Goal: Transaction & Acquisition: Complete application form

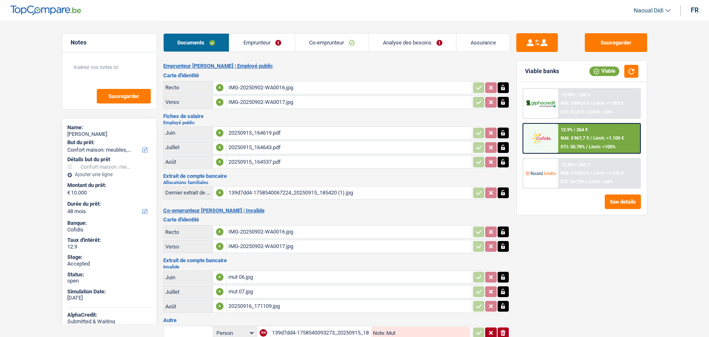
select select "household"
select select "48"
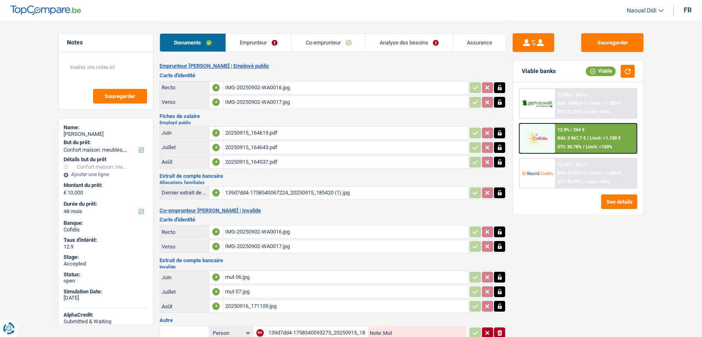
click at [257, 161] on div "20250915_164537.pdf" at bounding box center [346, 162] width 242 height 12
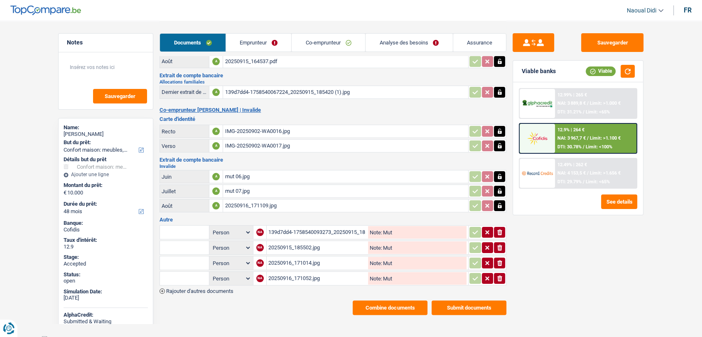
scroll to position [102, 0]
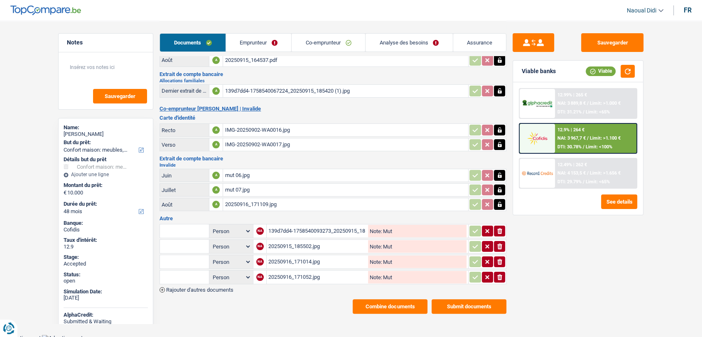
click at [245, 201] on div "20250916_171109.jpg" at bounding box center [346, 204] width 242 height 12
click at [245, 40] on link "Emprunteur" at bounding box center [259, 43] width 66 height 18
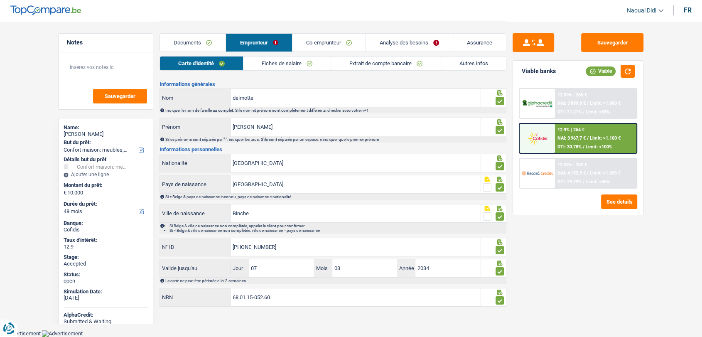
scroll to position [13, 0]
click at [305, 57] on link "Fiches de salaire" at bounding box center [287, 64] width 87 height 14
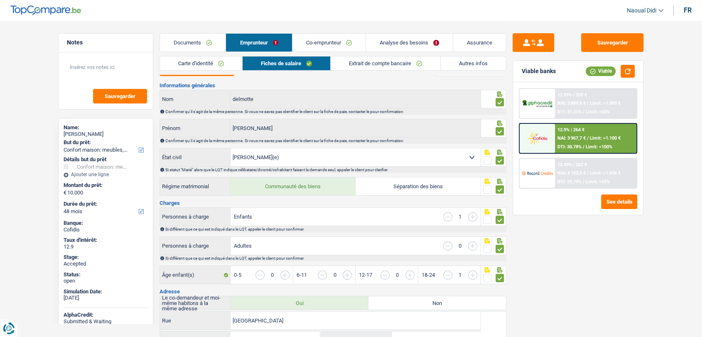
click at [202, 44] on link "Documents" at bounding box center [193, 43] width 66 height 18
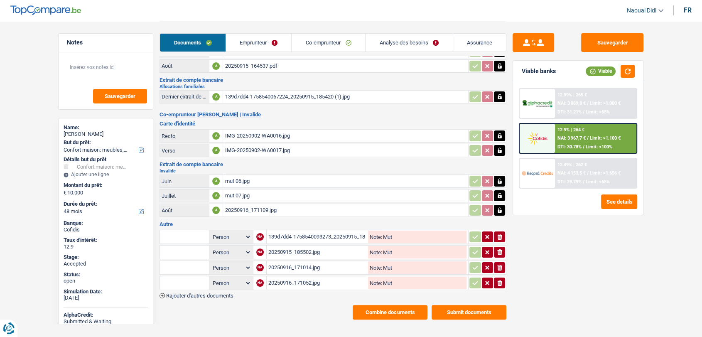
scroll to position [102, 0]
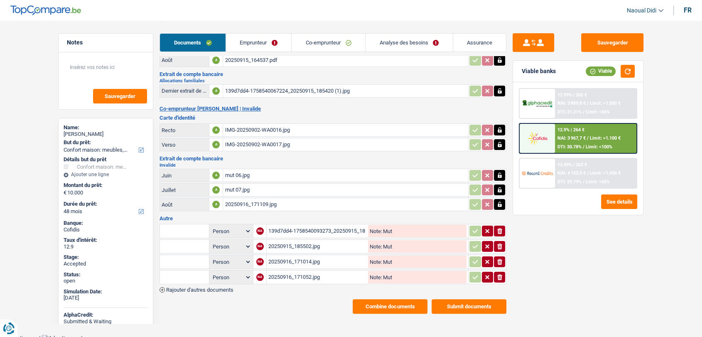
click at [287, 225] on div "139d7dd4-1758540093273_20250915_185453.jpg" at bounding box center [317, 231] width 98 height 12
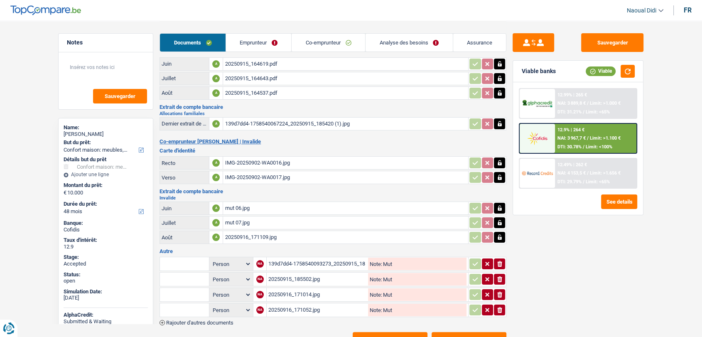
scroll to position [10, 0]
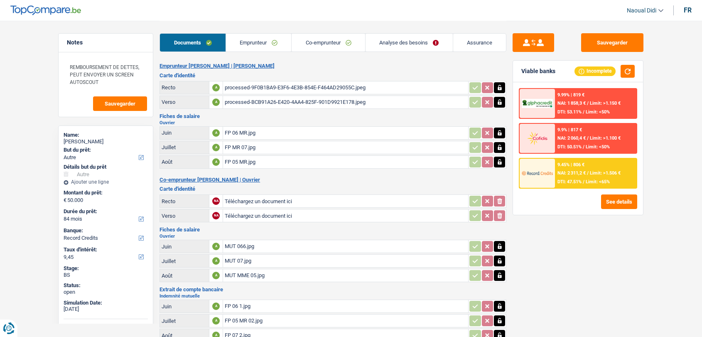
select select "other"
select select "84"
select select "record credits"
select select "married"
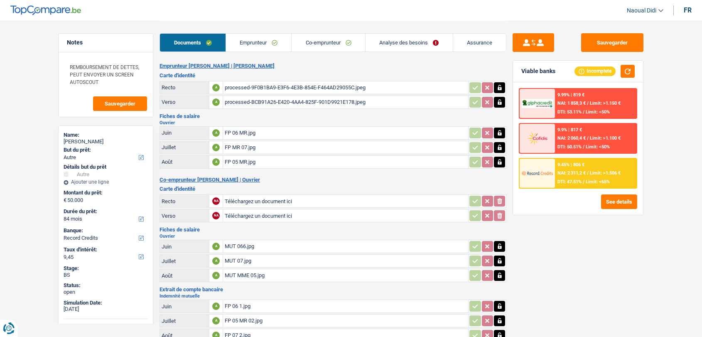
select select "BE"
select select "worker"
select select "netSalary"
select select "mealVouchers"
select select "BE"
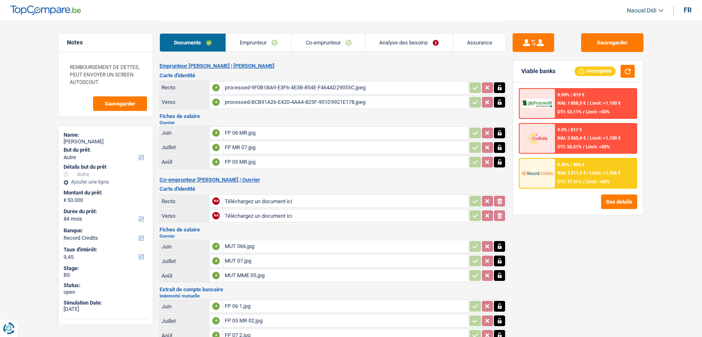
select select "construction"
click at [384, 42] on link "Analyse des besoins" at bounding box center [409, 43] width 87 height 18
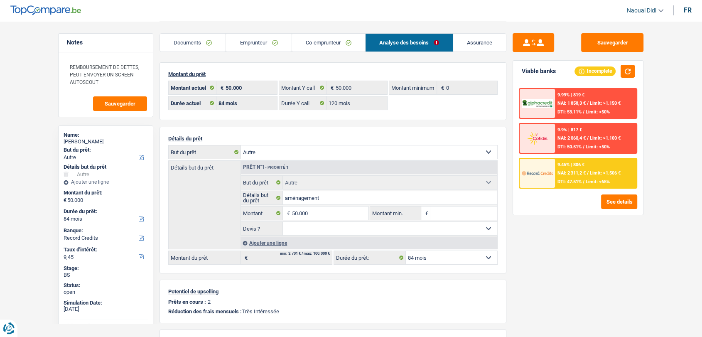
click at [257, 42] on link "Emprunteur" at bounding box center [258, 43] width 65 height 18
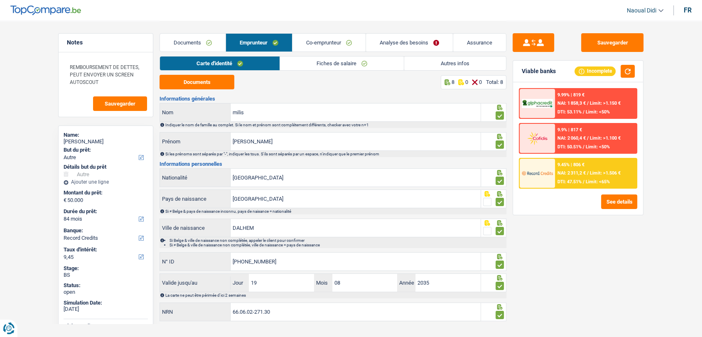
click at [310, 61] on link "Fiches de salaire" at bounding box center [342, 64] width 124 height 14
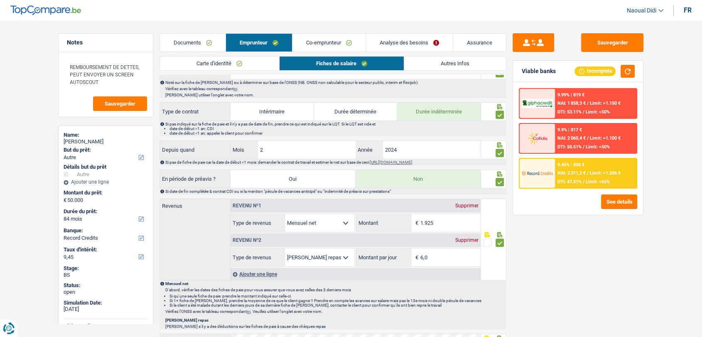
scroll to position [369, 0]
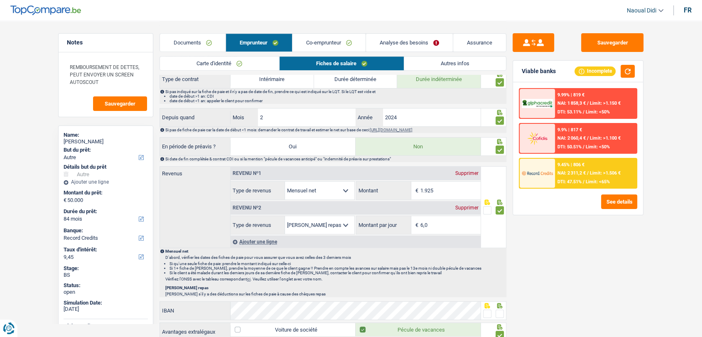
click at [407, 42] on link "Analyse des besoins" at bounding box center [409, 43] width 87 height 18
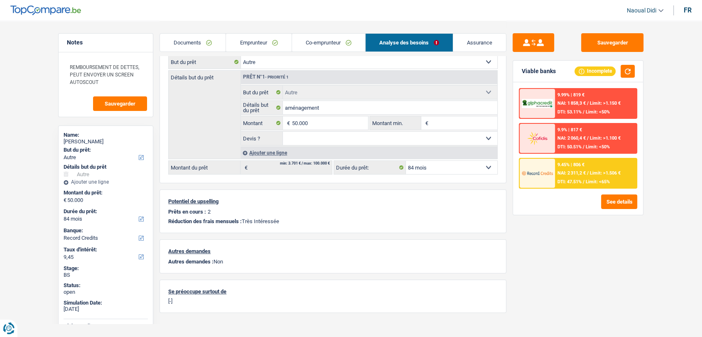
scroll to position [57, 0]
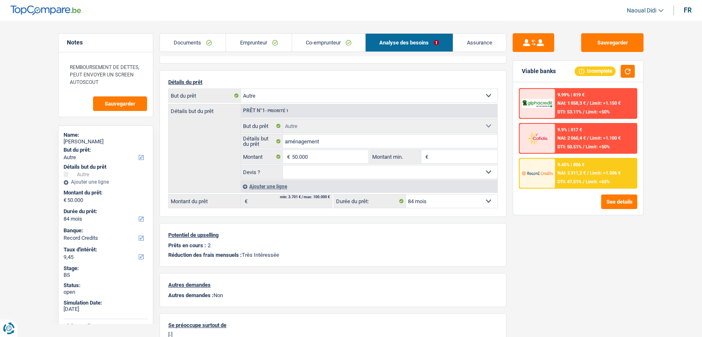
click at [203, 44] on link "Documents" at bounding box center [193, 43] width 66 height 18
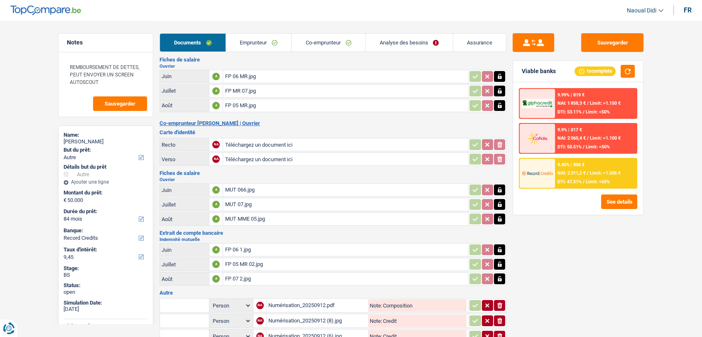
click at [394, 37] on link "Analyse des besoins" at bounding box center [409, 43] width 87 height 18
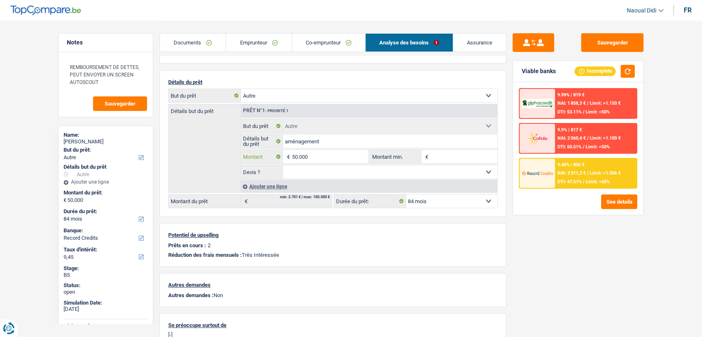
click at [329, 156] on input "50.000" at bounding box center [330, 156] width 76 height 13
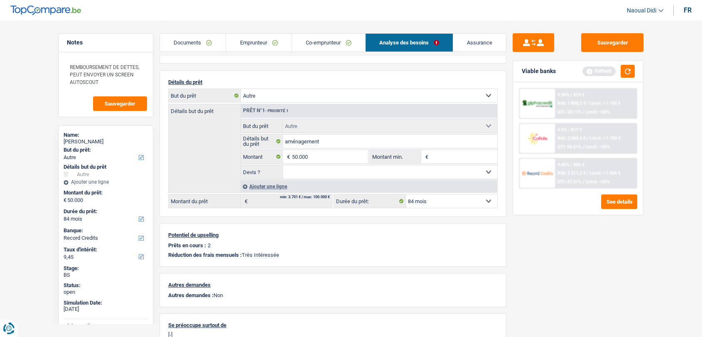
click at [252, 37] on link "Emprunteur" at bounding box center [258, 43] width 65 height 18
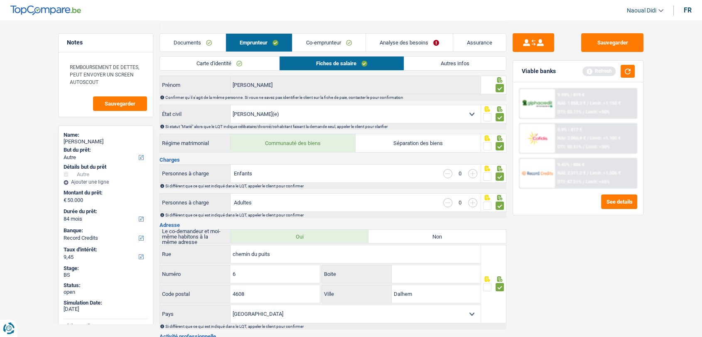
click at [448, 71] on div "Carte d'identité Fiches de salaire Autres infos" at bounding box center [333, 65] width 347 height 19
click at [448, 65] on link "Autres infos" at bounding box center [455, 64] width 102 height 14
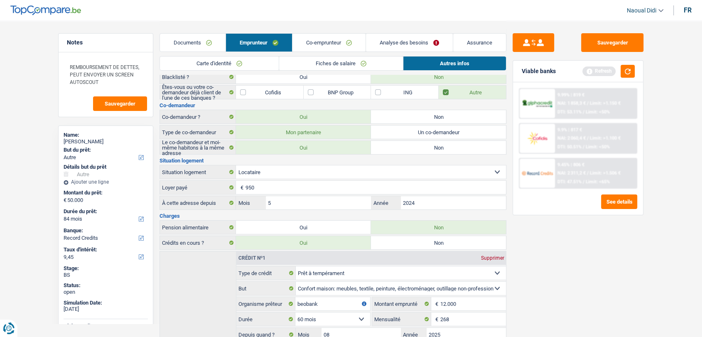
click at [402, 42] on link "Analyse des besoins" at bounding box center [409, 43] width 87 height 18
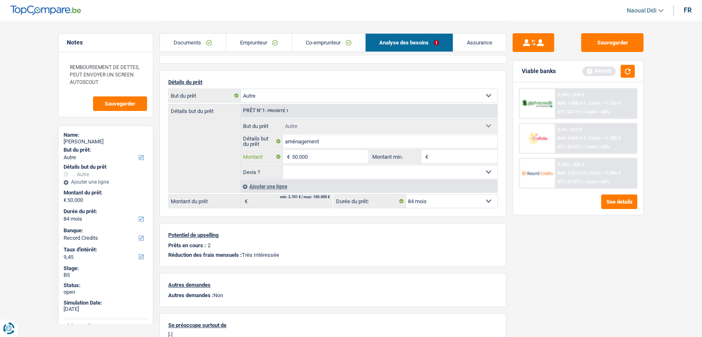
click at [313, 154] on input "50.000" at bounding box center [330, 156] width 76 height 13
type input "5"
type input "20.000"
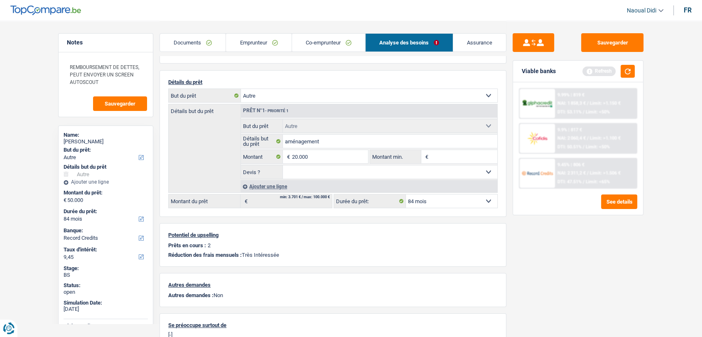
type input "20.000"
click at [537, 239] on div "Sauvegarder Viable banks Refresh 9.99% | 819 € NAI: 1 858,3 € / Limit: >1.150 €…" at bounding box center [578, 178] width 143 height 291
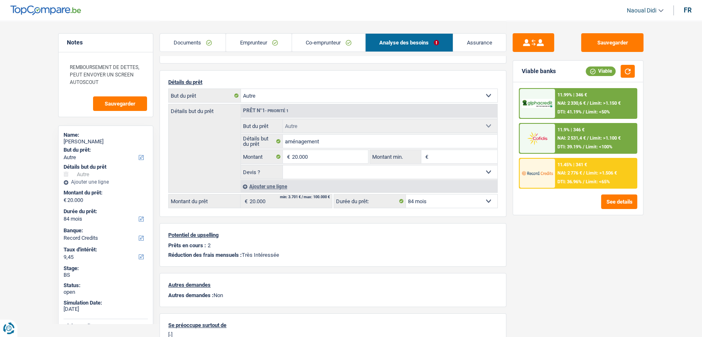
click at [581, 101] on span "NAI: 2 330,6 €" at bounding box center [572, 103] width 28 height 5
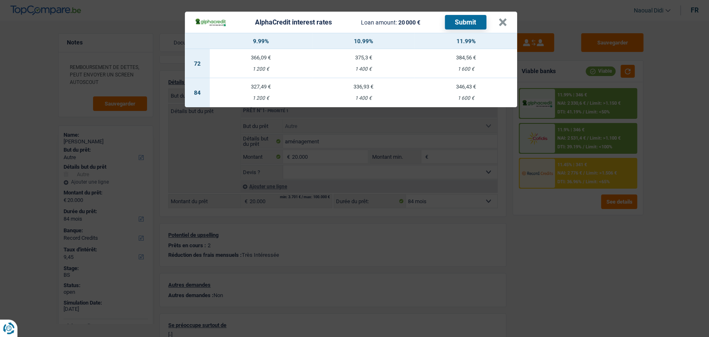
drag, startPoint x: 261, startPoint y: 93, endPoint x: 315, endPoint y: 77, distance: 56.8
click at [274, 94] on td "327,49 € 1 200 €" at bounding box center [261, 92] width 103 height 29
select select "alphacredit"
type input "9,99"
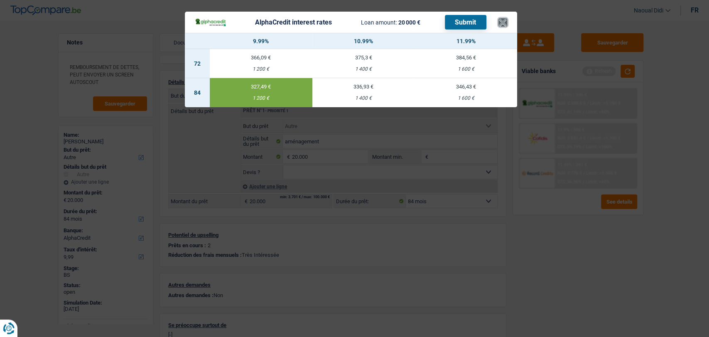
click at [500, 18] on button "×" at bounding box center [503, 22] width 9 height 8
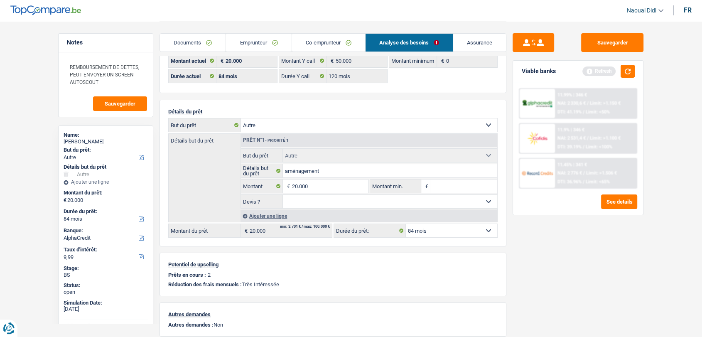
scroll to position [0, 0]
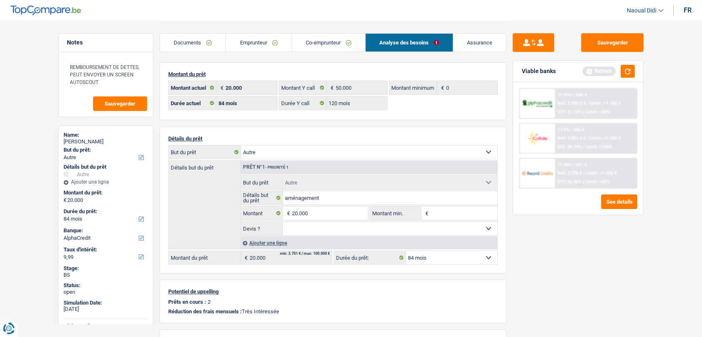
click at [424, 257] on select "12 mois 18 mois 24 mois 30 mois 36 mois 42 mois 48 mois 60 mois 72 mois 84 mois…" at bounding box center [451, 257] width 91 height 13
click at [434, 256] on select "12 mois 18 mois 24 mois 30 mois 36 mois 42 mois 48 mois 60 mois 72 mois 84 mois…" at bounding box center [451, 257] width 91 height 13
click at [586, 111] on span "Limit: <50%" at bounding box center [598, 111] width 24 height 5
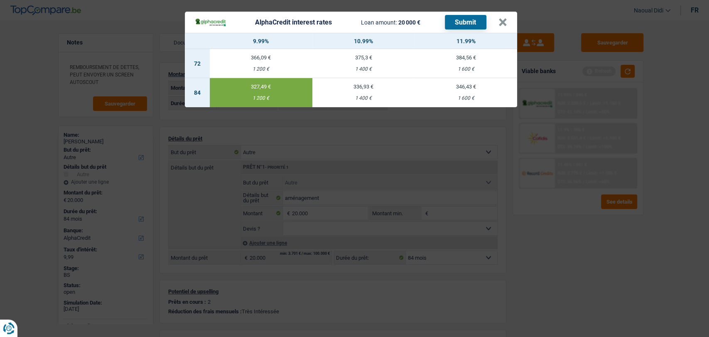
click at [453, 20] on button "Submit" at bounding box center [466, 22] width 42 height 15
click at [503, 22] on button "×" at bounding box center [503, 22] width 9 height 8
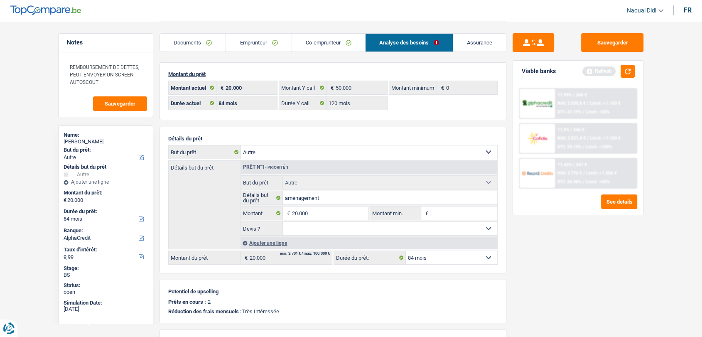
click at [575, 139] on span "NAI: 2 531,4 €" at bounding box center [572, 137] width 28 height 5
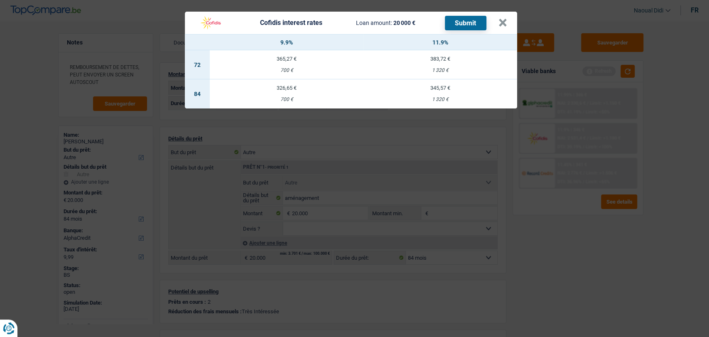
click at [286, 91] on td "326,65 € 700 €" at bounding box center [287, 93] width 154 height 29
select select "cofidis"
type input "9,90"
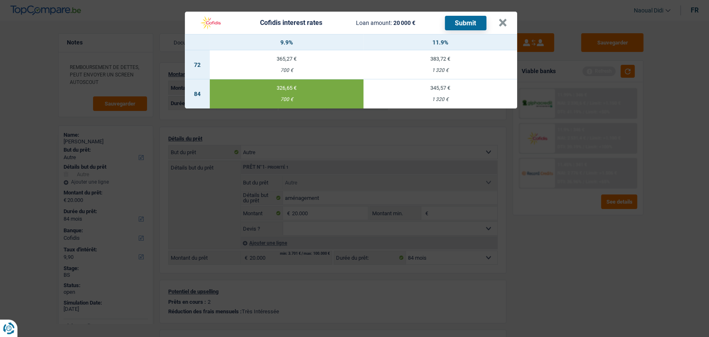
click at [462, 23] on button "Submit" at bounding box center [466, 23] width 42 height 15
click at [502, 22] on button "×" at bounding box center [503, 23] width 9 height 8
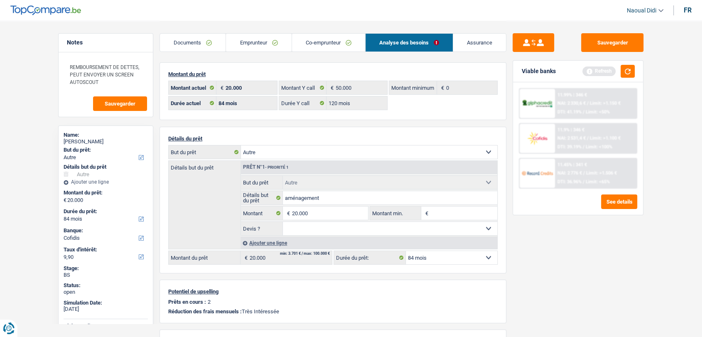
click at [563, 167] on div "11.45% | 341 € NAI: 2 776 € / Limit: >1.506 € DTI: 36.96% / Limit: <65%" at bounding box center [596, 173] width 82 height 29
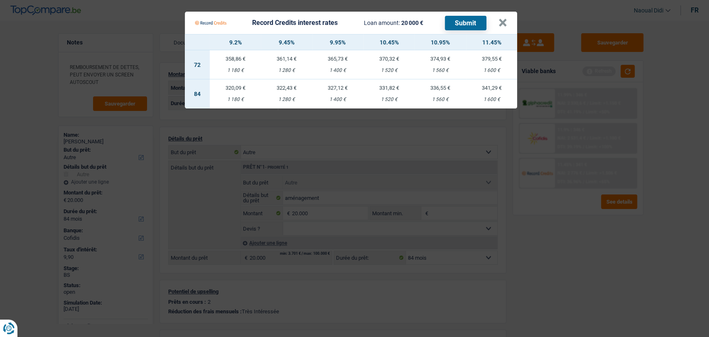
click at [233, 92] on td "320,09 € 1 180 €" at bounding box center [235, 93] width 51 height 29
select select "record credits"
type input "9,20"
click at [452, 24] on button "Submit" at bounding box center [466, 23] width 42 height 15
click at [500, 24] on button "×" at bounding box center [503, 23] width 9 height 8
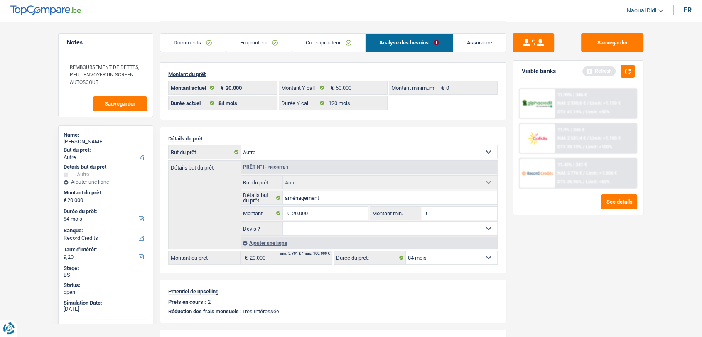
click at [179, 42] on link "Documents" at bounding box center [193, 43] width 66 height 18
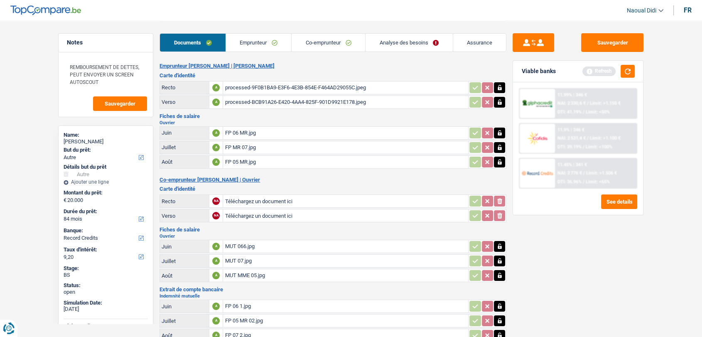
click at [259, 88] on div "processed-9F0B1BA9-E3F6-4E3B-854E-F464AD29055C.jpeg" at bounding box center [346, 87] width 242 height 12
click at [245, 36] on link "Emprunteur" at bounding box center [259, 43] width 66 height 18
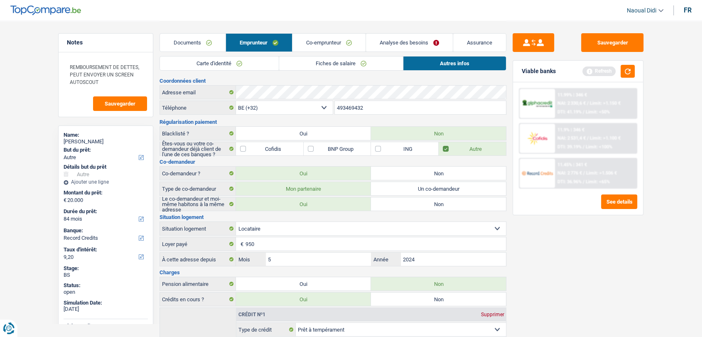
click at [437, 67] on link "Autres infos" at bounding box center [455, 64] width 103 height 14
click at [227, 89] on div "Adresse email" at bounding box center [333, 92] width 346 height 13
click at [321, 64] on link "Fiches de salaire" at bounding box center [341, 64] width 124 height 14
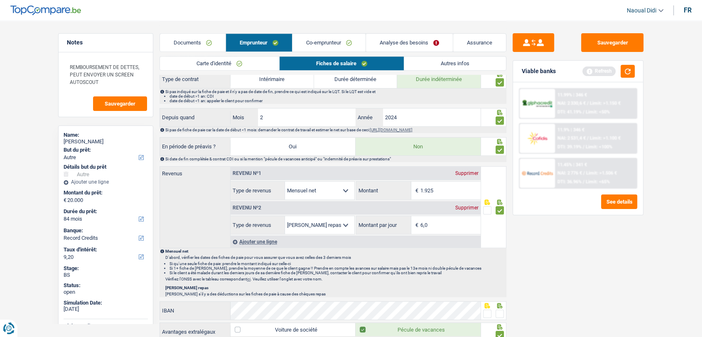
click at [336, 38] on link "Co-emprunteur" at bounding box center [329, 43] width 73 height 18
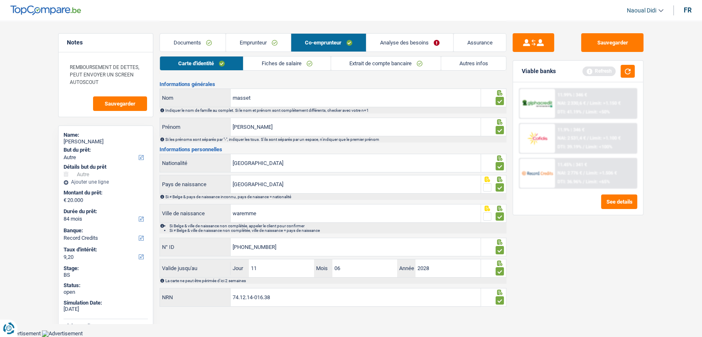
scroll to position [13, 0]
click at [297, 66] on link "Fiches de salaire" at bounding box center [287, 64] width 87 height 14
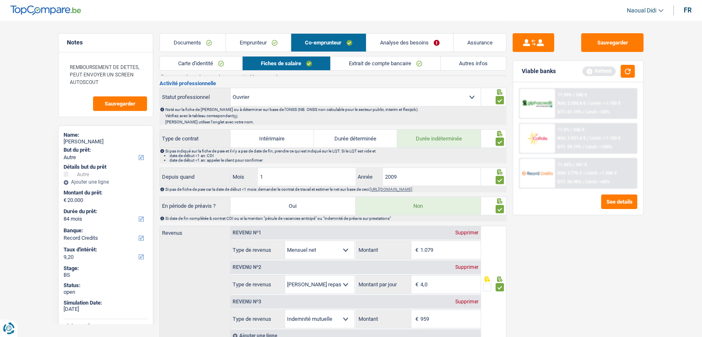
scroll to position [291, 0]
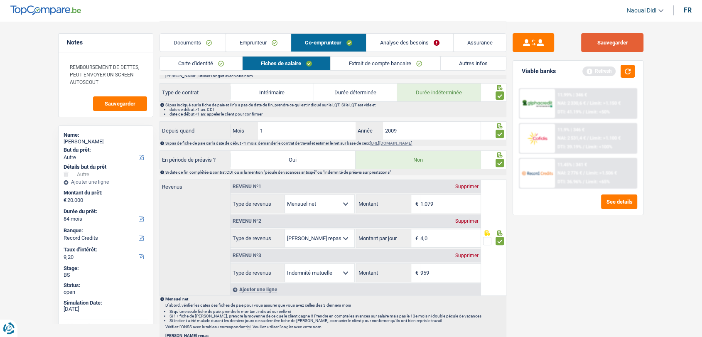
click at [609, 44] on button "Sauvegarder" at bounding box center [612, 42] width 62 height 19
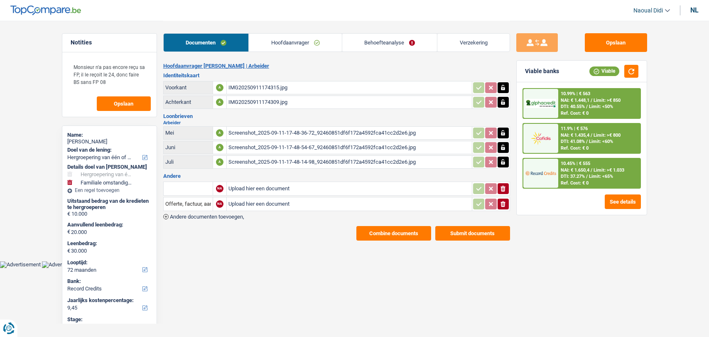
select select "refinancing"
select select "familyEvent"
select select "72"
select select "record credits"
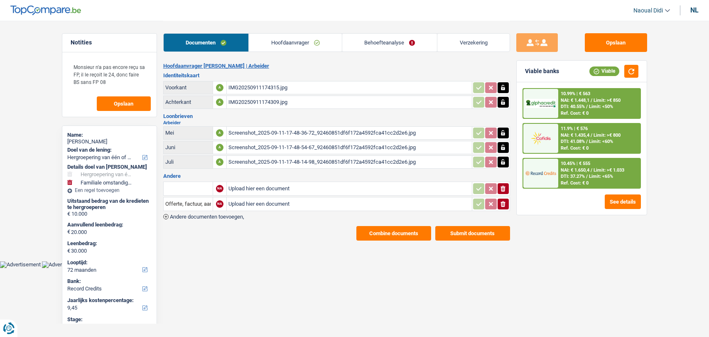
select select "72"
select select "120"
select select "refinancing"
select select "familyEvent"
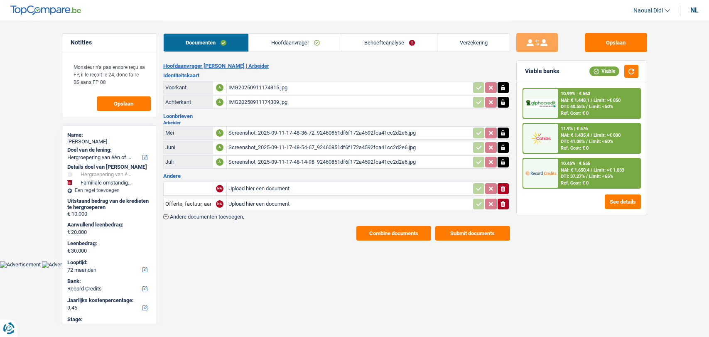
select select "false"
select select "72"
click at [386, 41] on link "Behoefteanalyse" at bounding box center [389, 43] width 95 height 18
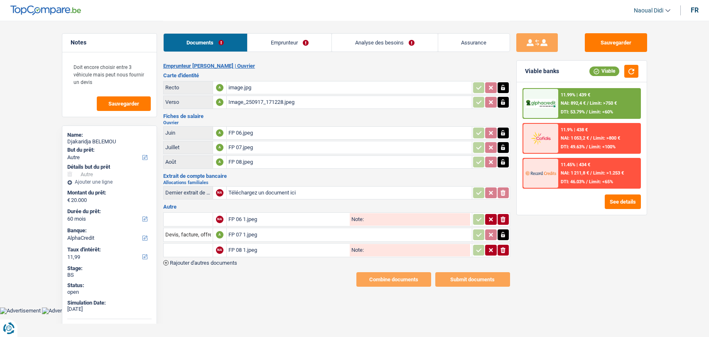
select select "other"
select select "60"
select select "alphacredit"
select select "worker"
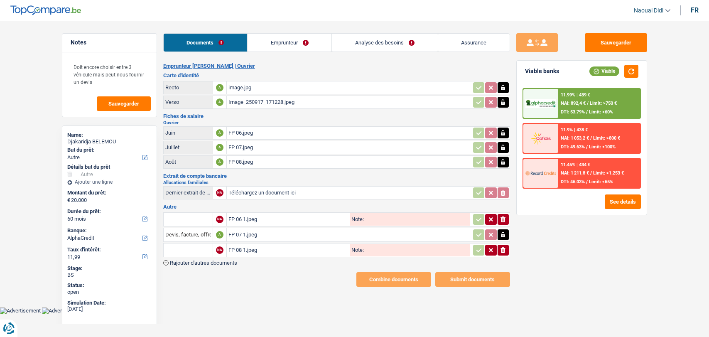
select select "netSalary"
select select "mealVouchers"
select select "familyAllowances"
select select "BE"
click at [266, 39] on link "Emprunteur" at bounding box center [290, 43] width 84 height 18
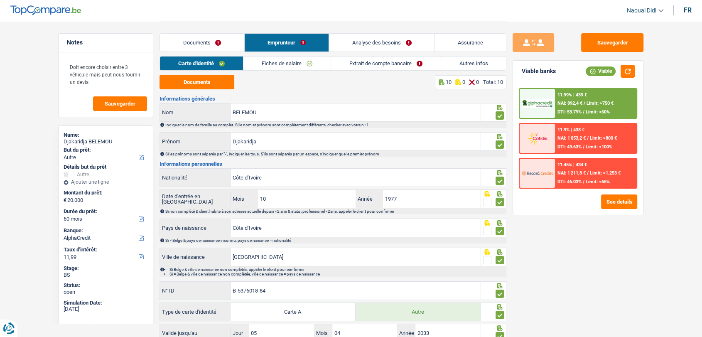
click at [358, 64] on link "Extrait de compte bancaire" at bounding box center [386, 64] width 110 height 14
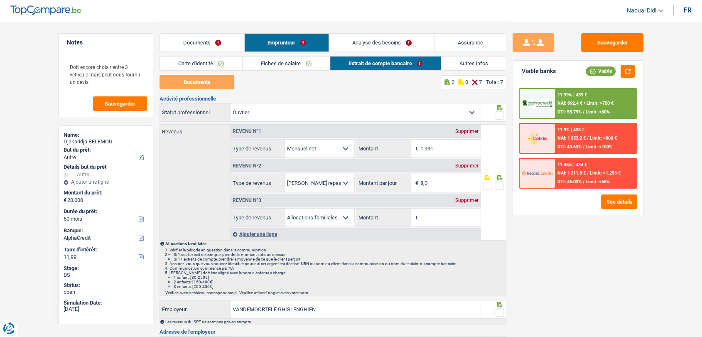
click at [501, 118] on span at bounding box center [500, 115] width 8 height 8
click at [0, 0] on input "radio" at bounding box center [0, 0] width 0 height 0
click at [465, 199] on div "Supprimer" at bounding box center [466, 200] width 27 height 5
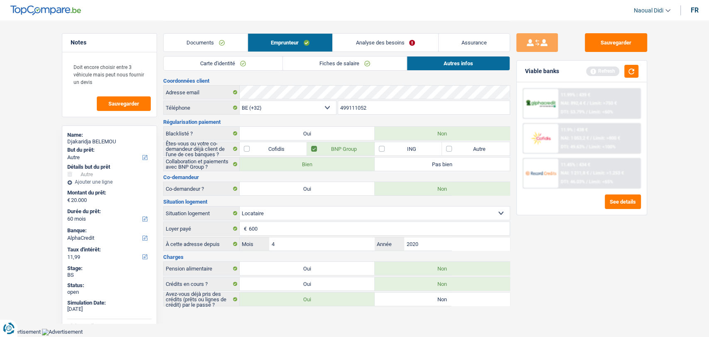
click at [185, 41] on link "Documents" at bounding box center [206, 43] width 84 height 18
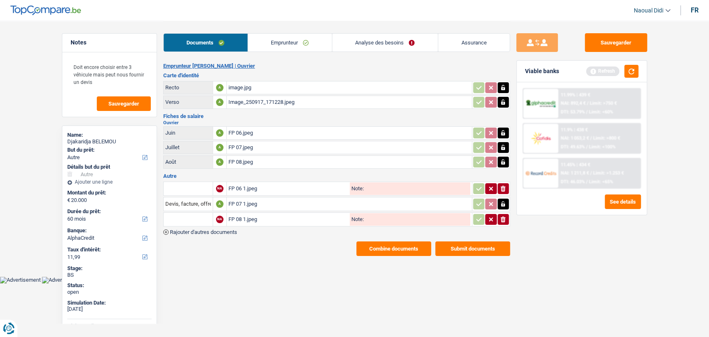
click at [380, 247] on button "Combine documents" at bounding box center [394, 248] width 75 height 15
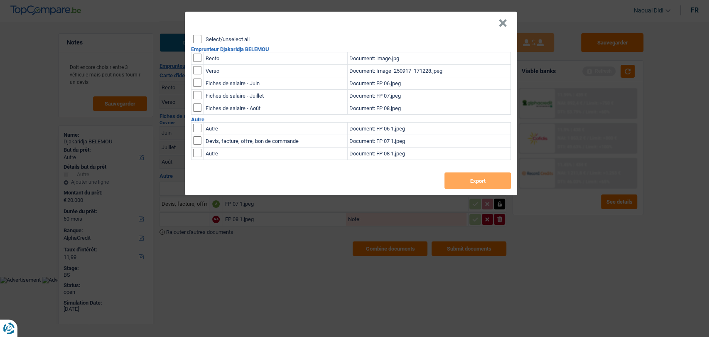
click at [198, 38] on input "Select/unselect all" at bounding box center [197, 39] width 8 height 8
checkbox input "true"
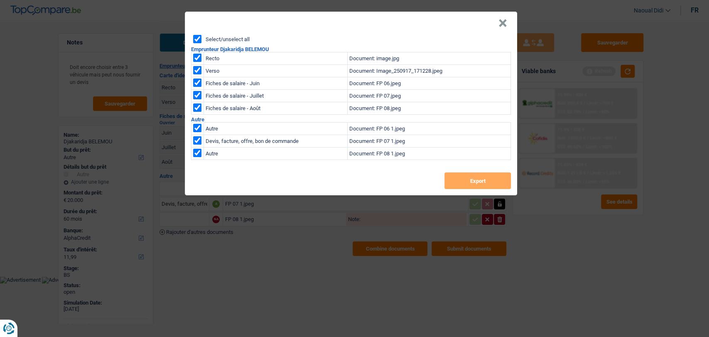
checkbox input "true"
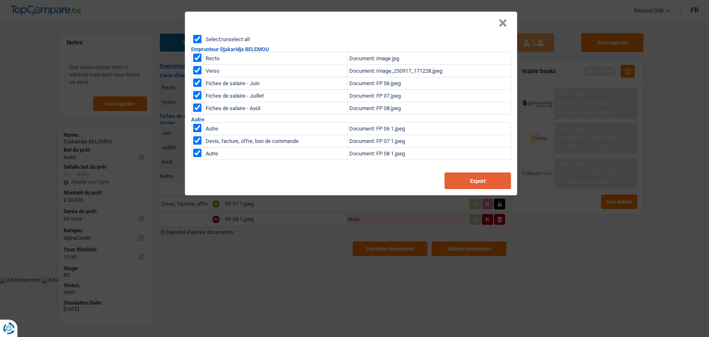
click at [486, 182] on button "Export" at bounding box center [478, 180] width 66 height 17
click at [502, 25] on button "×" at bounding box center [503, 23] width 9 height 8
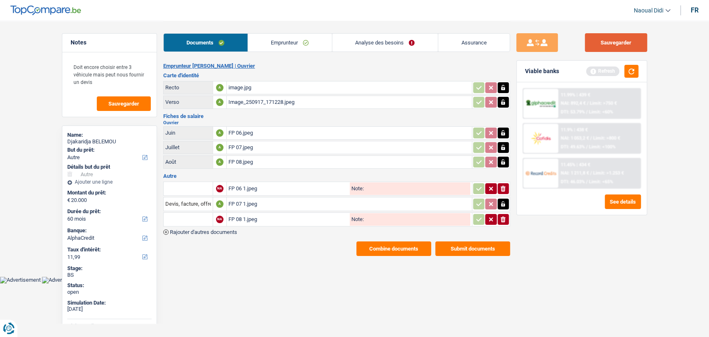
click at [613, 45] on button "Sauvegarder" at bounding box center [616, 42] width 62 height 19
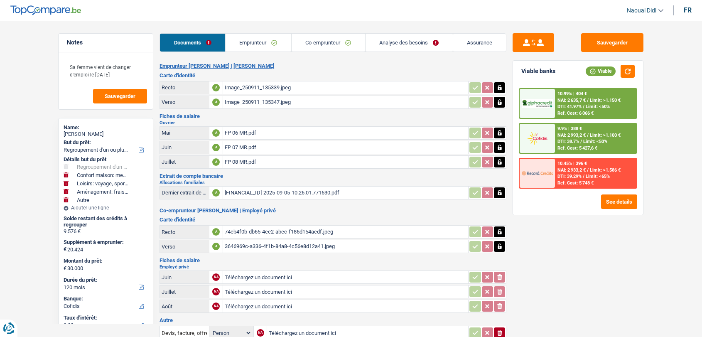
select select "refinancing"
select select "household"
select select "hobbies"
select select "movingOrInstallation"
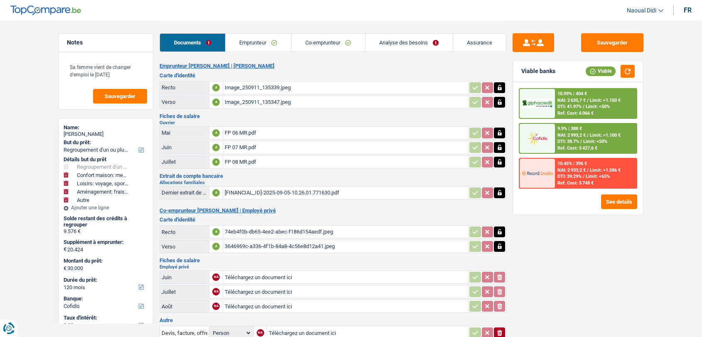
select select "other"
select select "120"
select select "cofidis"
click at [615, 203] on button "See details" at bounding box center [619, 202] width 36 height 15
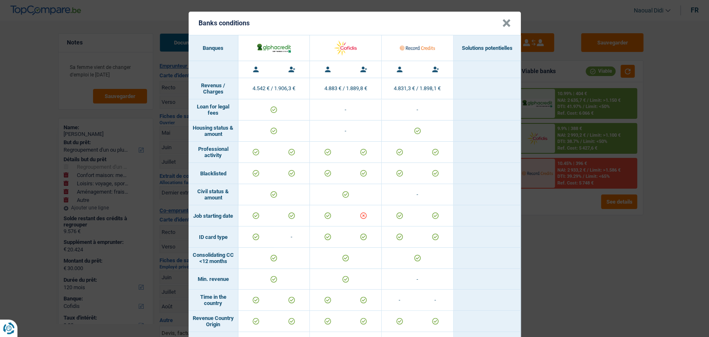
click at [571, 245] on div "Banks conditions × Banques Solutions potentielles Revenus / Charges 4.542 € / 1…" at bounding box center [354, 168] width 709 height 337
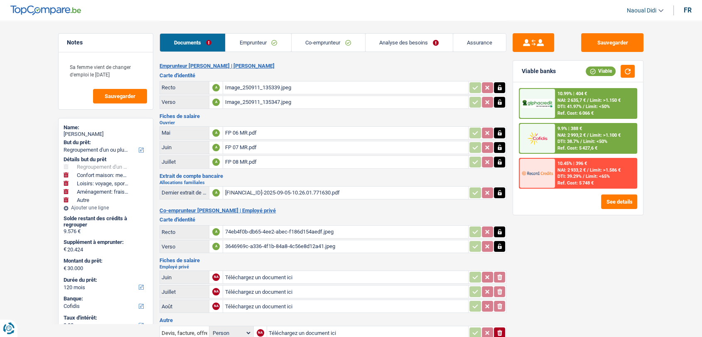
click at [394, 39] on link "Analyse des besoins" at bounding box center [409, 43] width 87 height 18
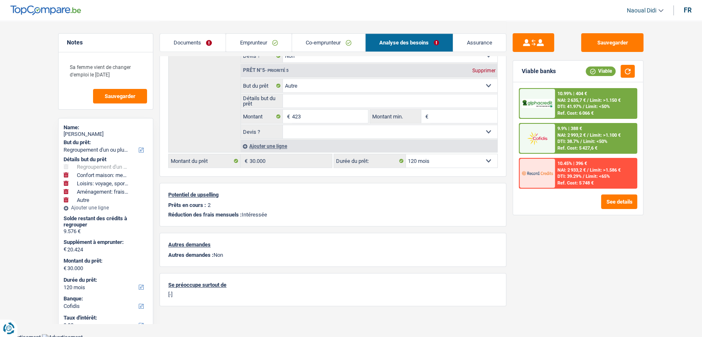
scroll to position [414, 0]
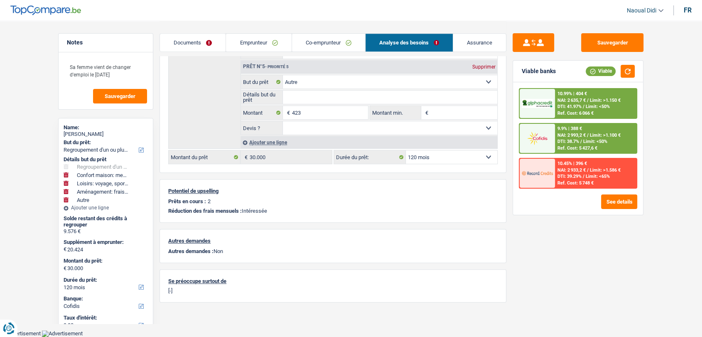
click at [430, 145] on div "Ajouter une ligne" at bounding box center [369, 142] width 257 height 12
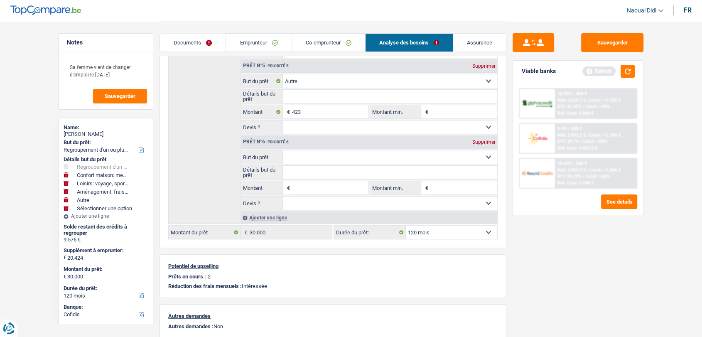
click at [439, 231] on select "12 mois 18 mois 24 mois 30 mois 36 mois 42 mois 48 mois 60 mois 72 mois 84 mois…" at bounding box center [451, 232] width 91 height 13
click at [541, 293] on div "Sauvegarder Viable banks Refresh 10.99% | 404 € NAI: 2 635,7 € / Limit: >1.150 …" at bounding box center [578, 178] width 143 height 291
click at [489, 140] on div "Supprimer" at bounding box center [483, 142] width 27 height 5
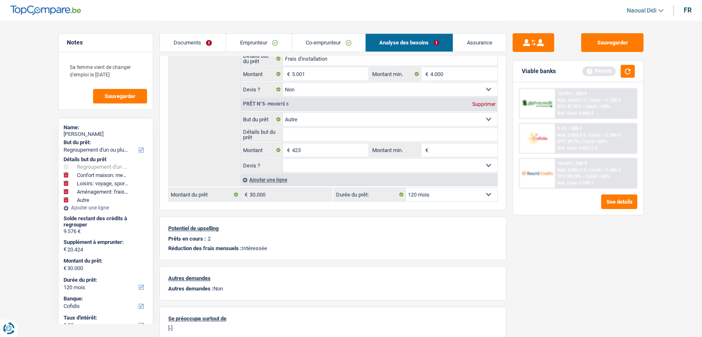
scroll to position [322, 0]
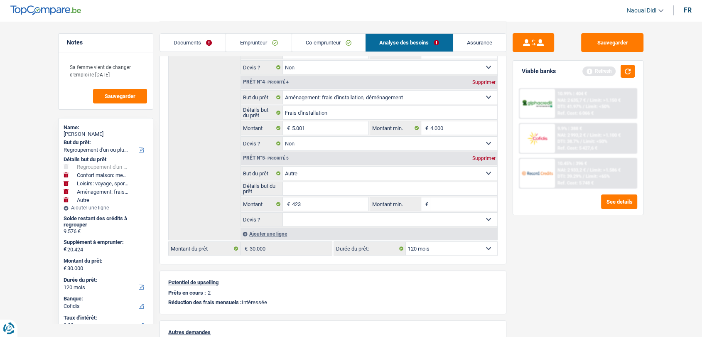
click at [485, 153] on div "Prêt n°5 - Priorité 5 Supprimer" at bounding box center [369, 158] width 256 height 13
click at [485, 159] on div "Supprimer" at bounding box center [483, 158] width 27 height 5
type input "20.001"
type input "29.577"
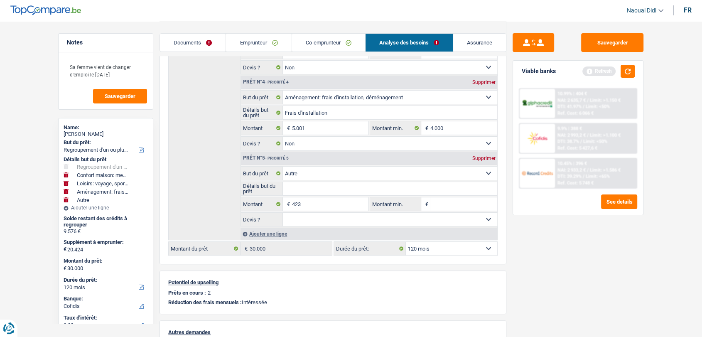
type input "29.577"
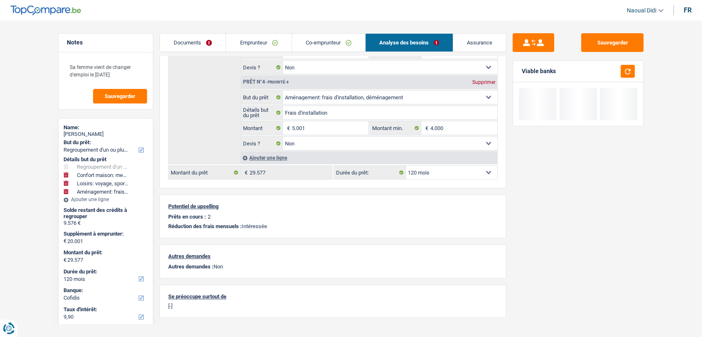
click at [451, 177] on select "12 mois 18 mois 24 mois 30 mois 36 mois 42 mois 48 mois 60 mois 72 mois 84 mois…" at bounding box center [451, 172] width 91 height 13
select select "84"
click at [406, 166] on select "12 mois 18 mois 24 mois 30 mois 36 mois 42 mois 48 mois 60 mois 72 mois 84 mois…" at bounding box center [451, 172] width 91 height 13
select select "84"
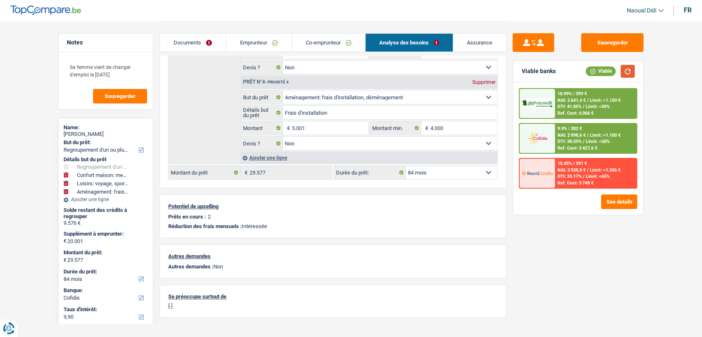
click at [625, 74] on button "button" at bounding box center [628, 71] width 14 height 13
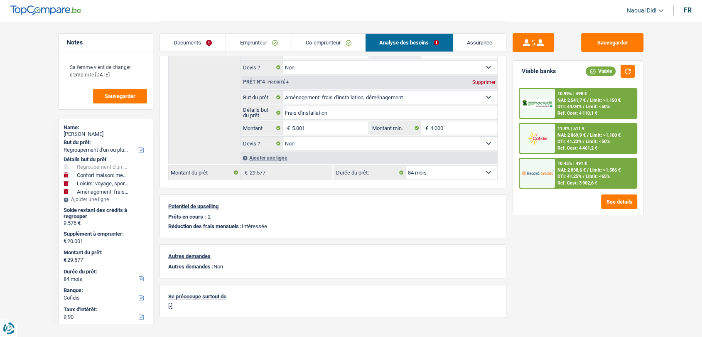
click at [572, 174] on span "DTI: 41.25%" at bounding box center [570, 176] width 24 height 5
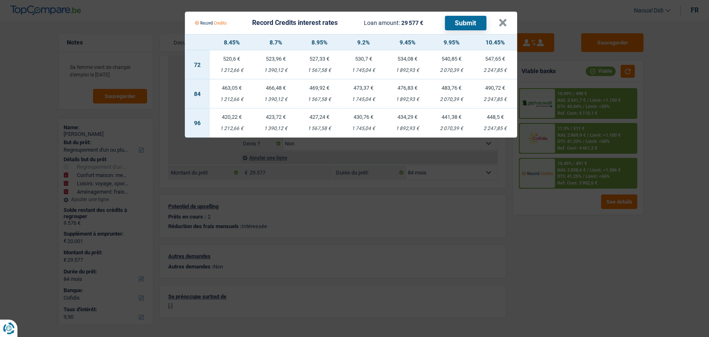
click at [369, 96] on td "473,37 € 1 745,04 €" at bounding box center [364, 93] width 44 height 29
select select "record credits"
type input "9,20"
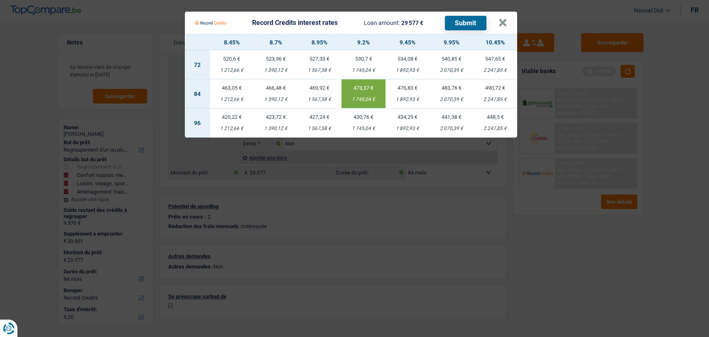
click at [446, 23] on button "Submit" at bounding box center [466, 23] width 42 height 15
click at [502, 20] on button "×" at bounding box center [503, 23] width 9 height 8
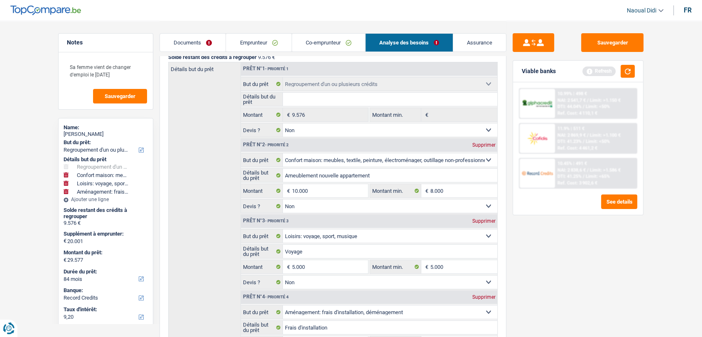
scroll to position [44, 0]
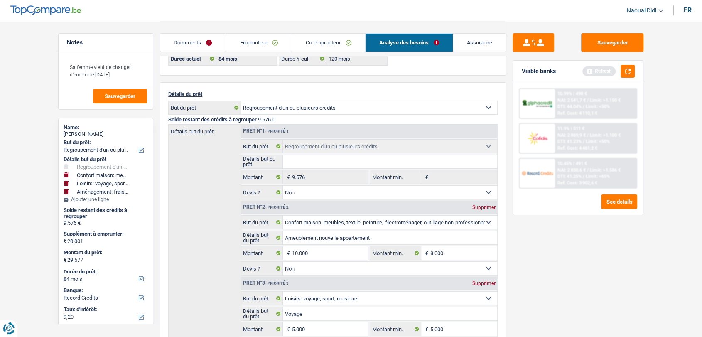
click at [187, 37] on link "Documents" at bounding box center [193, 43] width 66 height 18
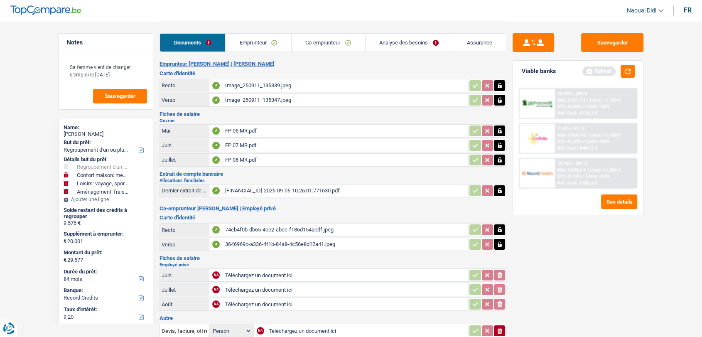
scroll to position [0, 0]
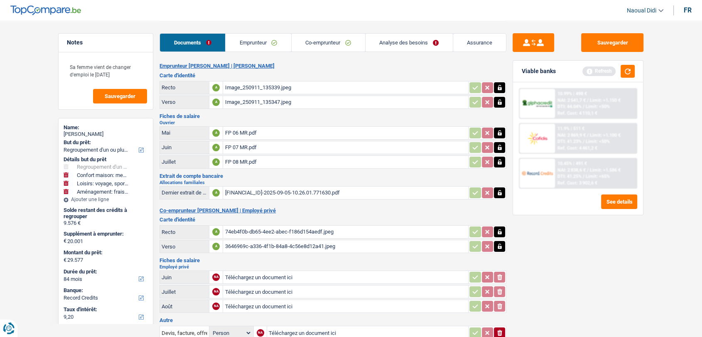
click at [261, 86] on div "Image_250911_135339.jpeg" at bounding box center [346, 87] width 242 height 12
click at [239, 96] on div "Image_250911_135347.jpeg" at bounding box center [346, 102] width 242 height 12
click at [254, 81] on div "Image_250911_135339.jpeg" at bounding box center [346, 87] width 242 height 12
click at [248, 227] on div "74eb4f0b-db65-4ee2-abec-f186d154aedf.jpeg" at bounding box center [346, 232] width 242 height 12
click at [258, 245] on div "3646969c-a336-4f1b-84a8-4c56e8d12a41.jpeg" at bounding box center [346, 246] width 242 height 12
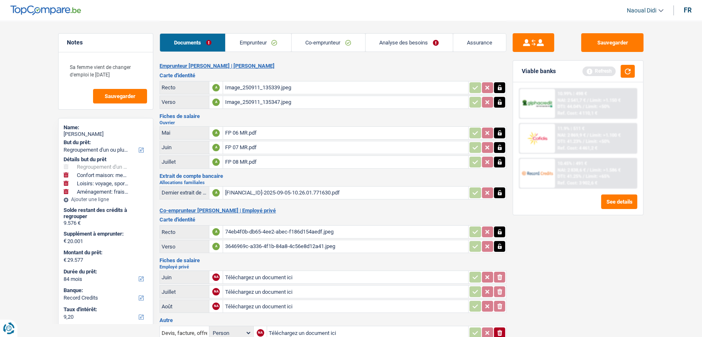
click at [267, 45] on link "Emprunteur" at bounding box center [259, 43] width 66 height 18
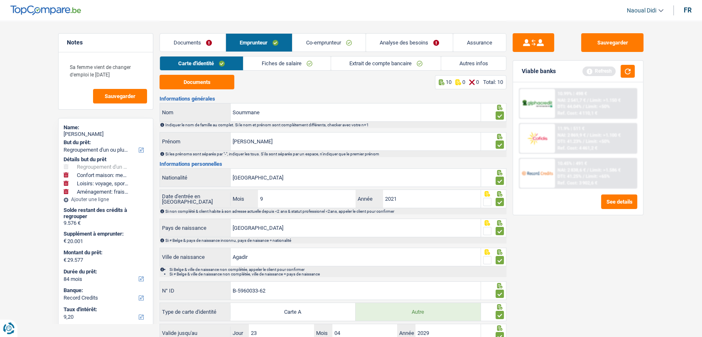
click at [461, 64] on link "Autres infos" at bounding box center [473, 64] width 65 height 14
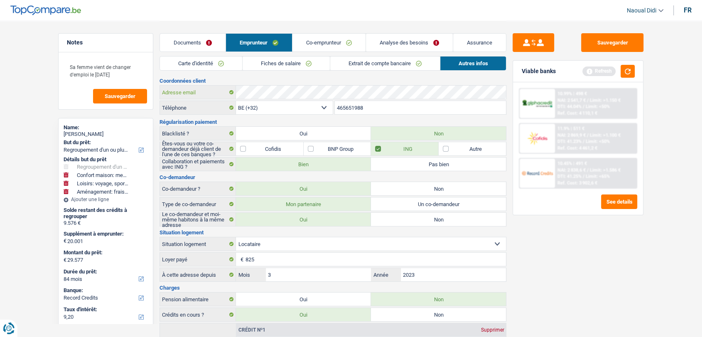
click at [184, 98] on div "Adresse email" at bounding box center [333, 92] width 346 height 13
click at [606, 44] on button "Sauvegarder" at bounding box center [612, 42] width 62 height 19
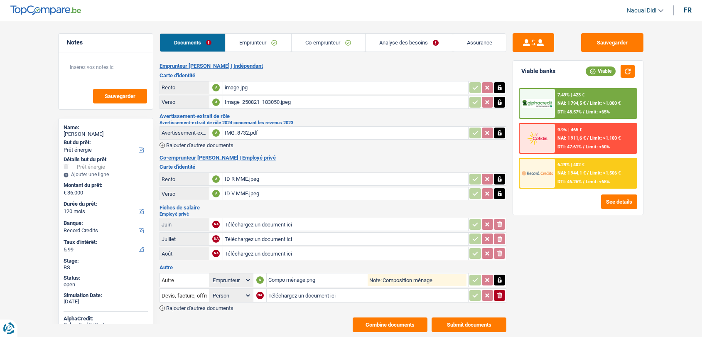
select select "energy"
select select "120"
select select "record credits"
select select "applicant"
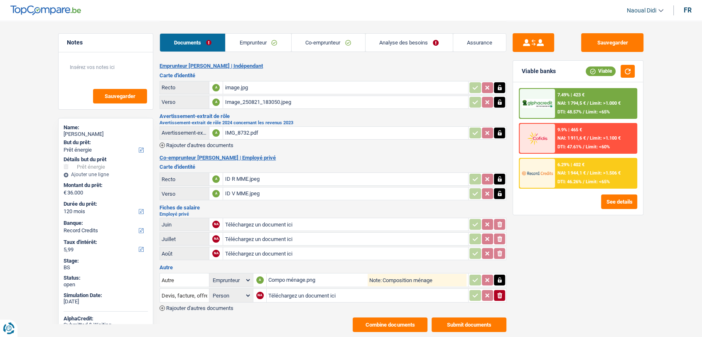
scroll to position [20, 0]
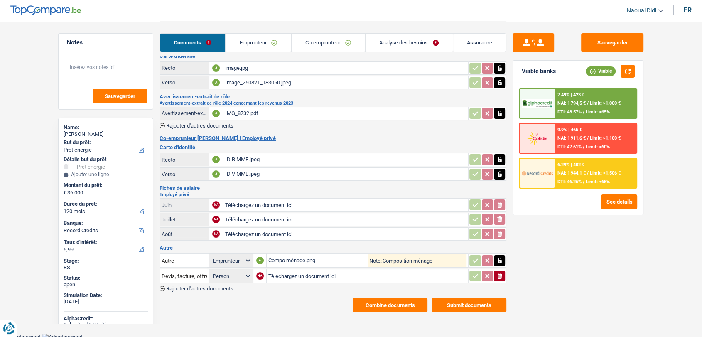
click at [259, 202] on input "Téléchargez un document ici" at bounding box center [346, 205] width 242 height 12
click at [306, 258] on div "Compo ménage.png" at bounding box center [317, 260] width 99 height 12
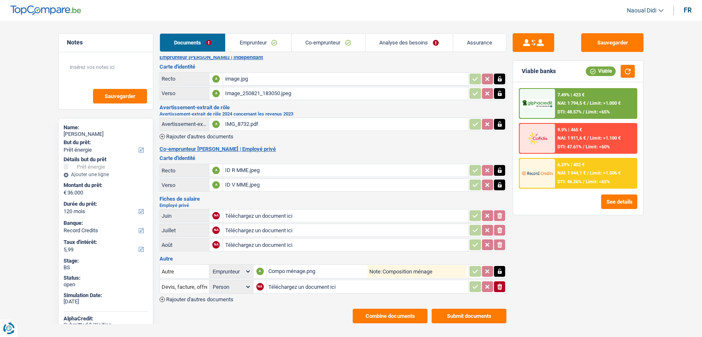
scroll to position [0, 0]
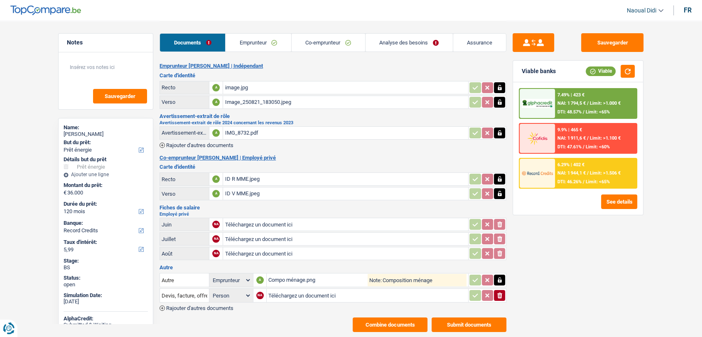
click at [264, 46] on link "Emprunteur" at bounding box center [259, 43] width 66 height 18
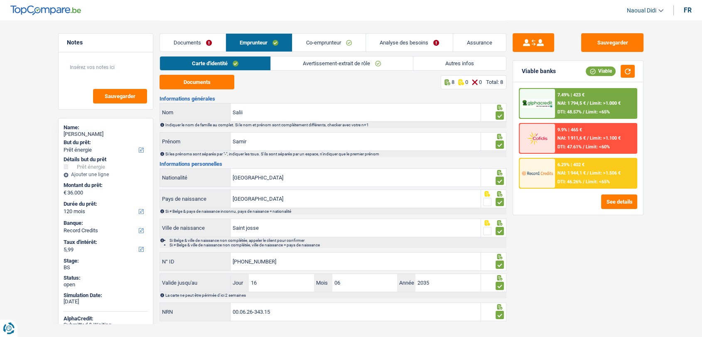
click at [317, 46] on link "Co-emprunteur" at bounding box center [329, 43] width 73 height 18
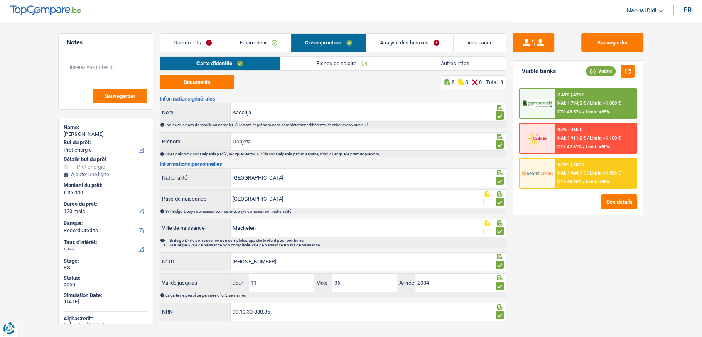
click at [314, 67] on link "Fiches de salaire" at bounding box center [342, 64] width 124 height 14
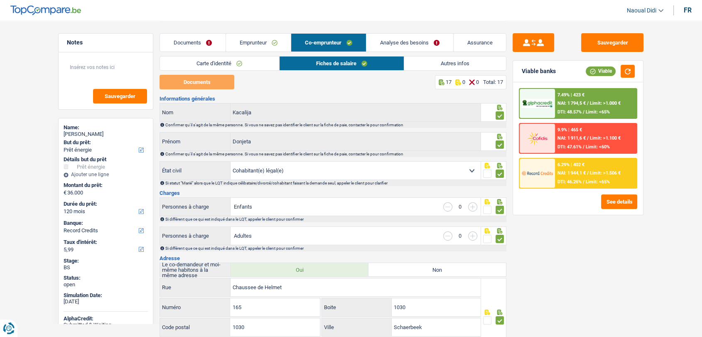
click at [271, 44] on link "Emprunteur" at bounding box center [258, 43] width 65 height 18
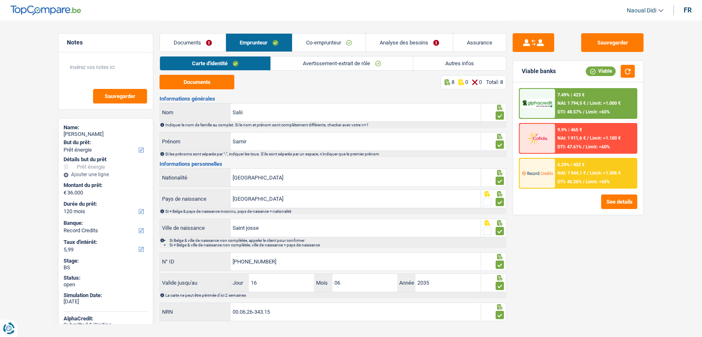
click at [329, 66] on link "Avertissement-extrait de rôle" at bounding box center [342, 64] width 142 height 14
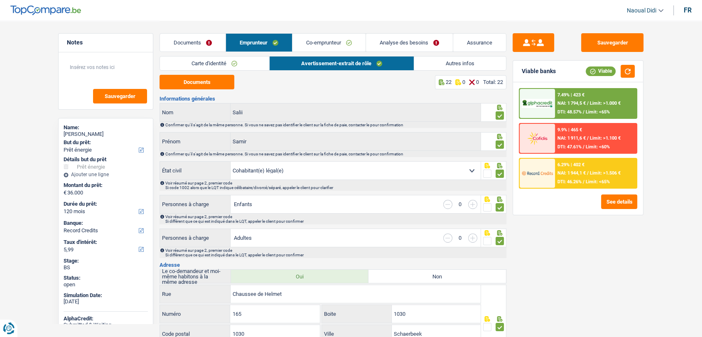
click at [205, 49] on link "Documents" at bounding box center [193, 43] width 66 height 18
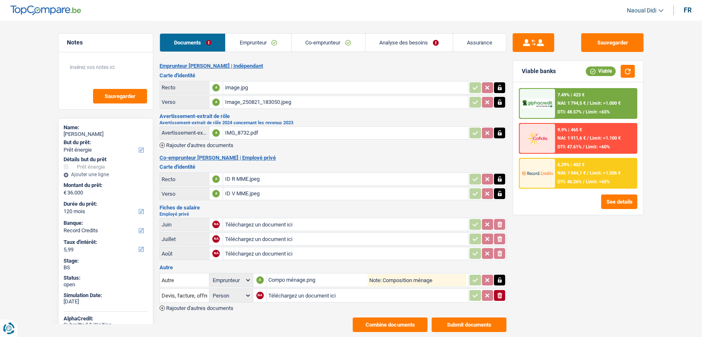
scroll to position [20, 0]
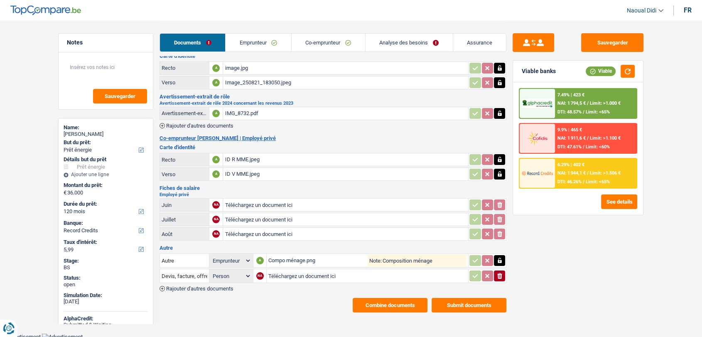
click at [283, 258] on div "Compo ménage.png" at bounding box center [317, 260] width 99 height 12
click at [304, 270] on input "Téléchargez un document ici" at bounding box center [367, 276] width 198 height 12
type input "C:\fakepath\Devis 2025-0134.PDF"
click at [596, 37] on button "Sauvegarder" at bounding box center [612, 42] width 62 height 19
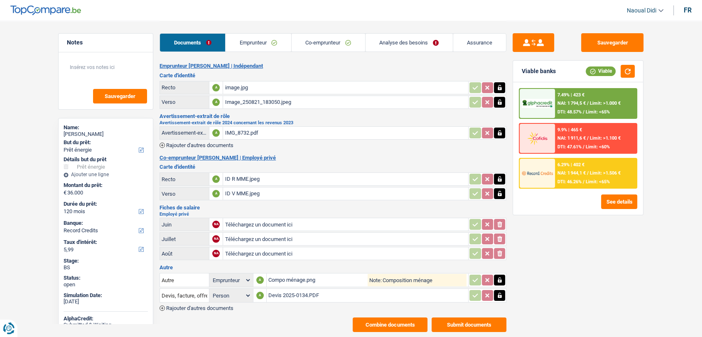
click at [242, 131] on div "IMG_8732.pdf" at bounding box center [346, 133] width 242 height 12
click at [256, 254] on input "Téléchargez un document ici" at bounding box center [346, 253] width 242 height 12
type input "C:\fakepath\07e96008dd690fa70224b71916b12ee9000740a1.pdf"
click at [262, 234] on input "Téléchargez un document ici" at bounding box center [346, 239] width 242 height 12
type input "C:\fakepath\0776492522_00062634315_202508.pdf"
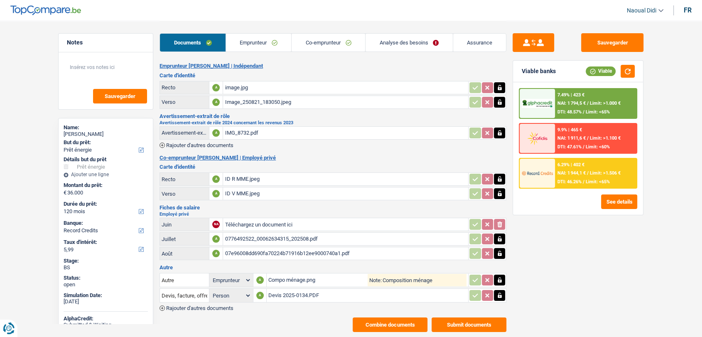
click at [267, 234] on div "0776492522_00062634315_202508.pdf" at bounding box center [346, 239] width 242 height 12
click at [283, 251] on div "07e96008dd690fa70224b71916b12ee9000740a1.pdf" at bounding box center [346, 253] width 242 height 12
click at [618, 50] on button "Sauvegarder" at bounding box center [612, 42] width 62 height 19
click at [590, 33] on button "Sauvegarder" at bounding box center [612, 42] width 62 height 19
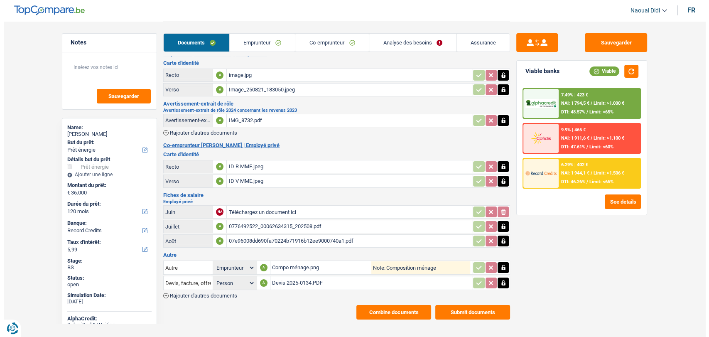
scroll to position [20, 0]
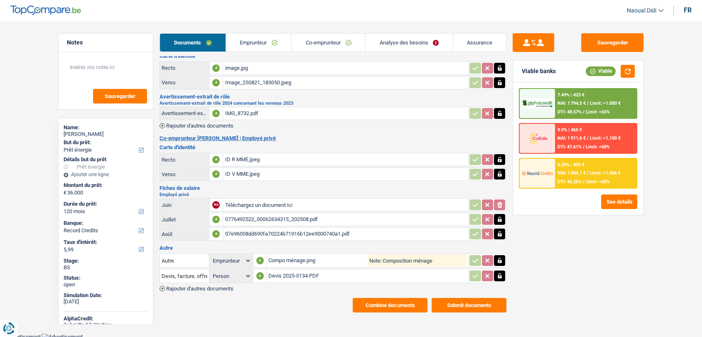
click at [410, 306] on button "Combine documents" at bounding box center [390, 305] width 75 height 15
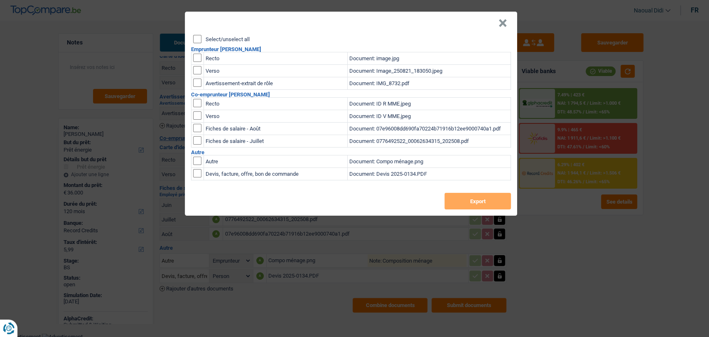
click at [197, 39] on input "Select/unselect all" at bounding box center [197, 39] width 8 height 8
checkbox input "true"
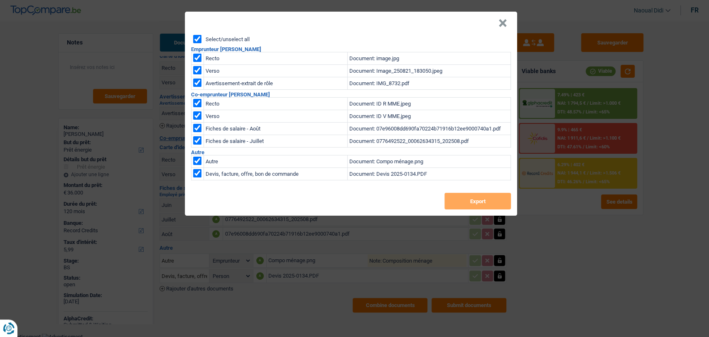
checkbox input "true"
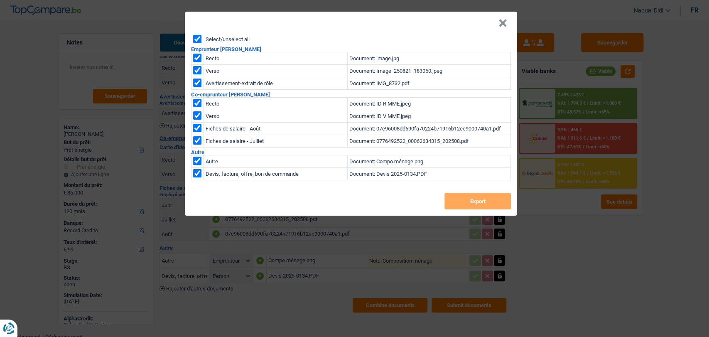
checkbox input "true"
click at [477, 200] on button "Export" at bounding box center [478, 201] width 66 height 17
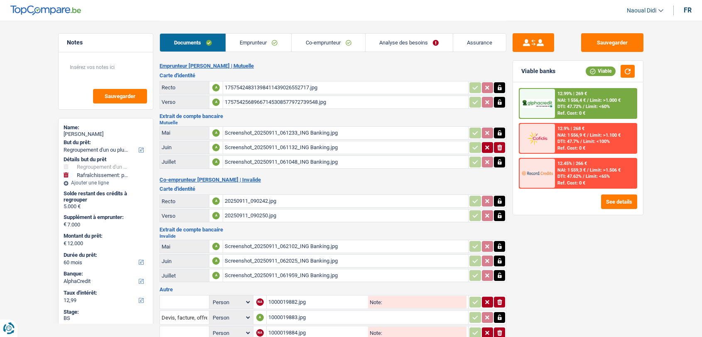
select select "refinancing"
select select "houseOrGarden"
select select "60"
select select "alphacredit"
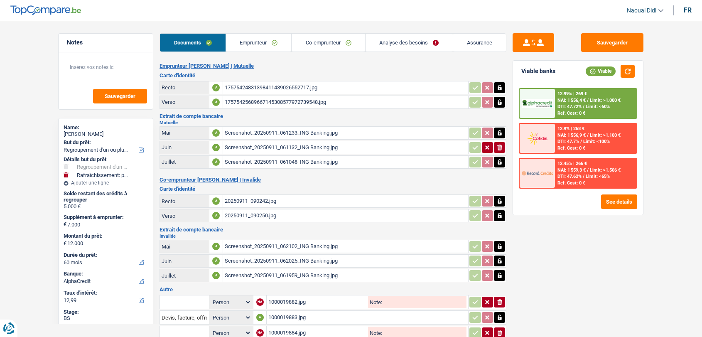
select select "60"
select select "refinancing"
select select "houseOrGarden"
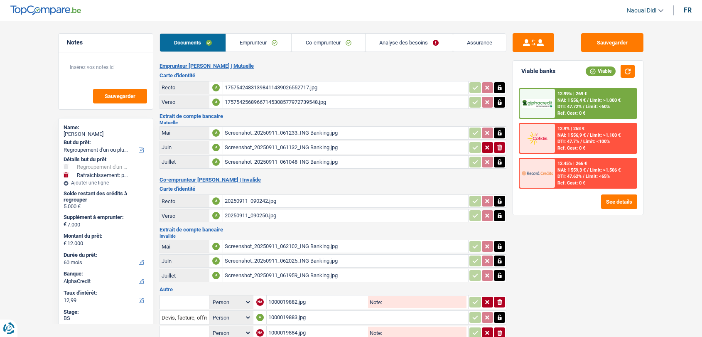
select select "false"
select select "60"
click at [399, 44] on link "Analyse des besoins" at bounding box center [409, 43] width 87 height 18
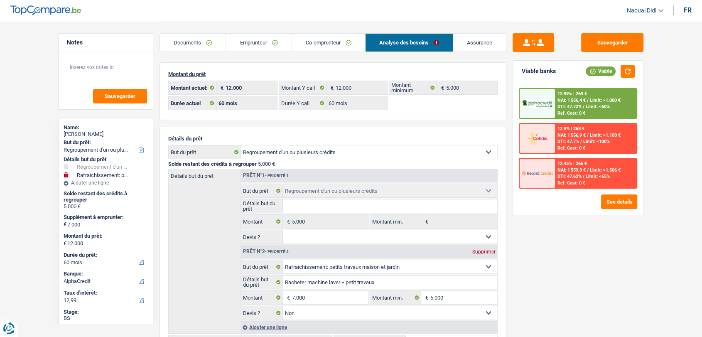
click at [183, 44] on link "Documents" at bounding box center [193, 43] width 66 height 18
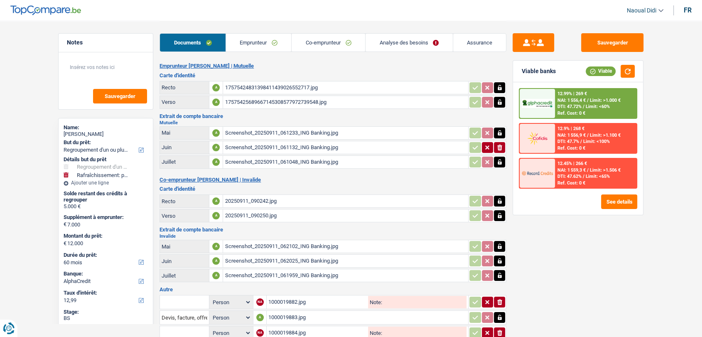
click at [270, 32] on div "Documents Emprunteur Co-emprunteur Analyse des besoins Assurance" at bounding box center [333, 38] width 347 height 35
click at [269, 34] on link "Emprunteur" at bounding box center [259, 43] width 66 height 18
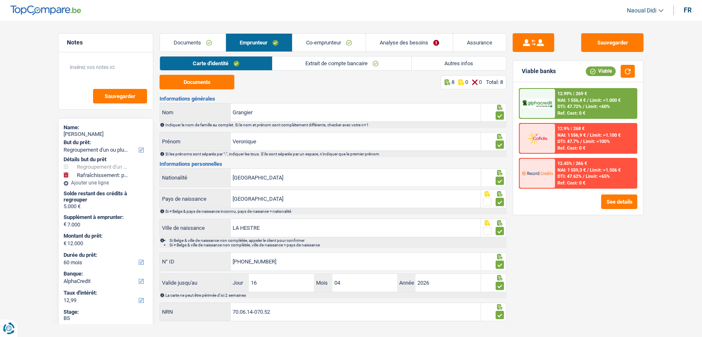
click at [318, 67] on link "Extrait de compte bancaire" at bounding box center [342, 64] width 139 height 14
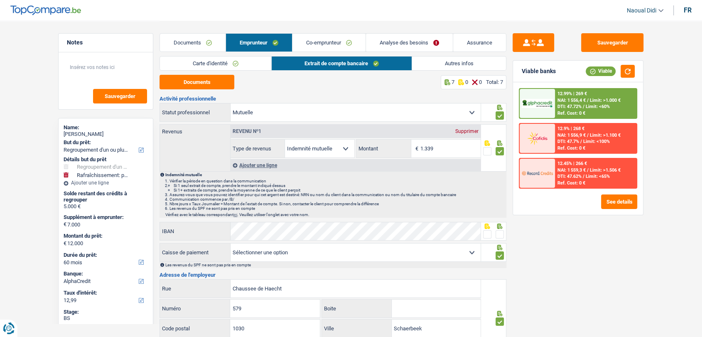
click at [345, 41] on link "Co-emprunteur" at bounding box center [329, 43] width 73 height 18
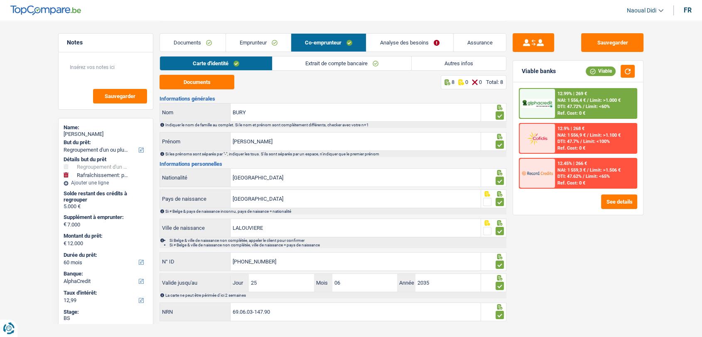
click at [337, 62] on link "Extrait de compte bancaire" at bounding box center [342, 64] width 139 height 14
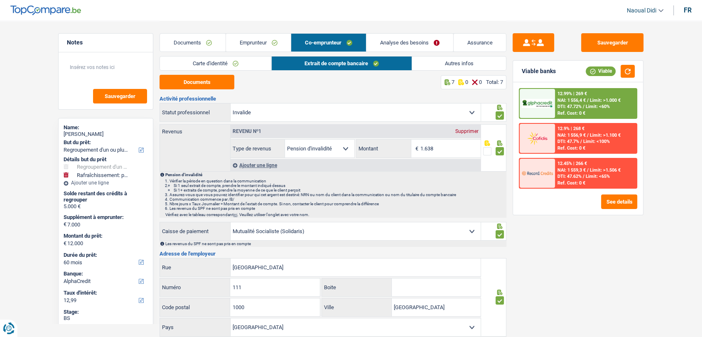
click at [390, 41] on link "Analyse des besoins" at bounding box center [410, 43] width 87 height 18
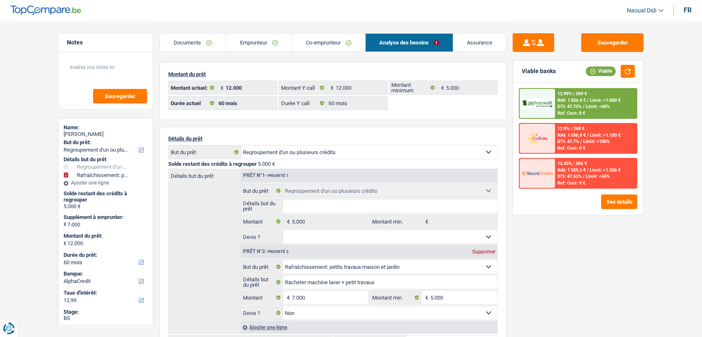
click at [254, 43] on link "Emprunteur" at bounding box center [258, 43] width 65 height 18
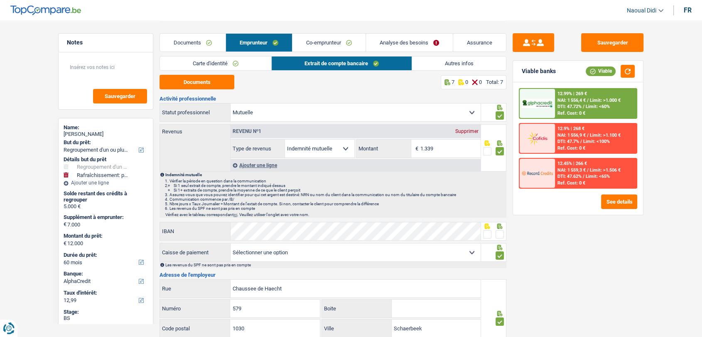
click at [472, 66] on link "Autres infos" at bounding box center [459, 64] width 94 height 14
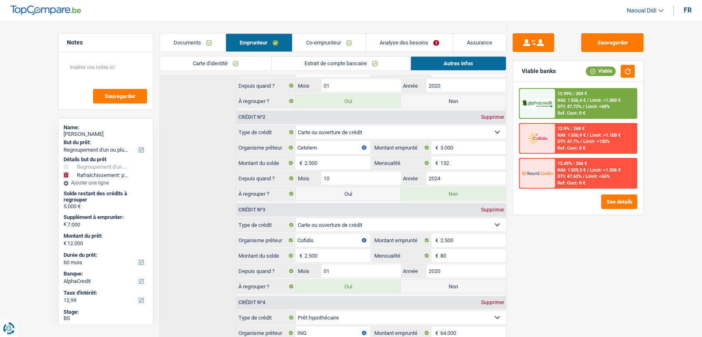
scroll to position [399, 0]
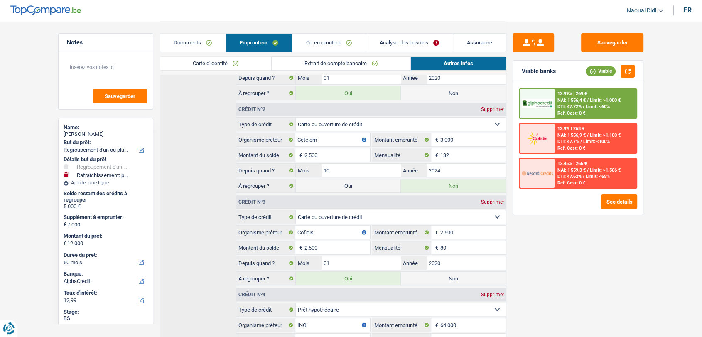
click at [403, 44] on link "Analyse des besoins" at bounding box center [409, 43] width 87 height 18
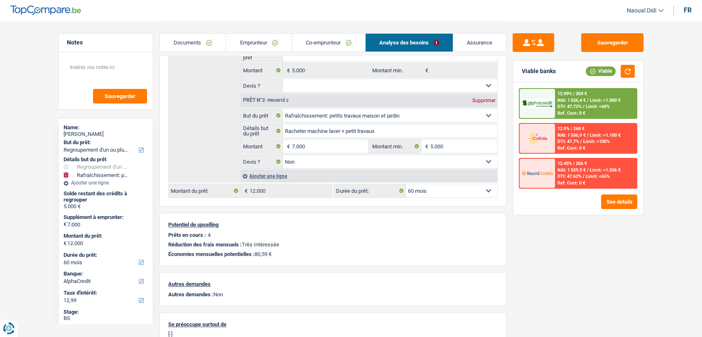
scroll to position [151, 0]
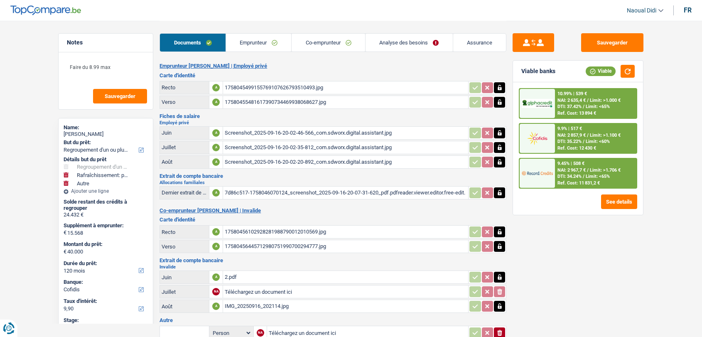
select select "refinancing"
select select "houseOrGarden"
select select "other"
select select "120"
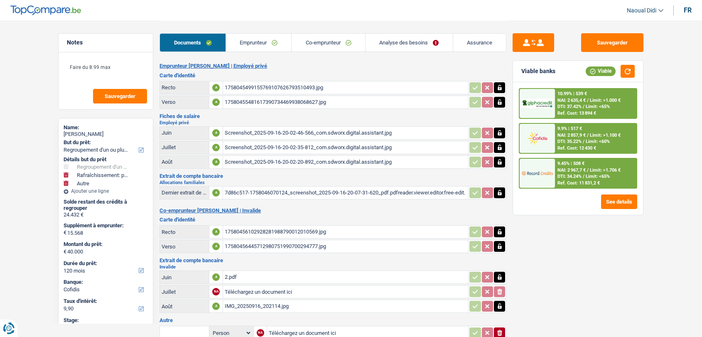
select select "cofidis"
select select "refinancing"
select select "houseOrGarden"
select select "other"
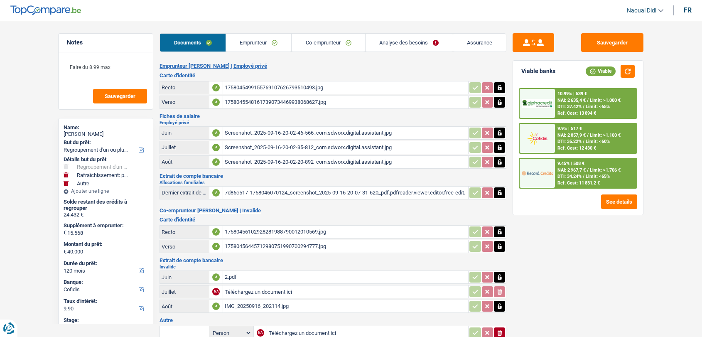
select select "120"
select select "cofidis"
click at [263, 129] on div "Screenshot_2025-09-16-20-02-46-566_com.sdworx.digital.assistant.jpg" at bounding box center [346, 133] width 242 height 12
click at [276, 141] on div "Screenshot_2025-09-16-20-02-35-812_com.sdworx.digital.assistant.jpg" at bounding box center [346, 147] width 242 height 12
click at [262, 159] on div "Screenshot_2025-09-16-20-02-20-892_com.sdworx.digital.assistant.jpg" at bounding box center [346, 162] width 242 height 12
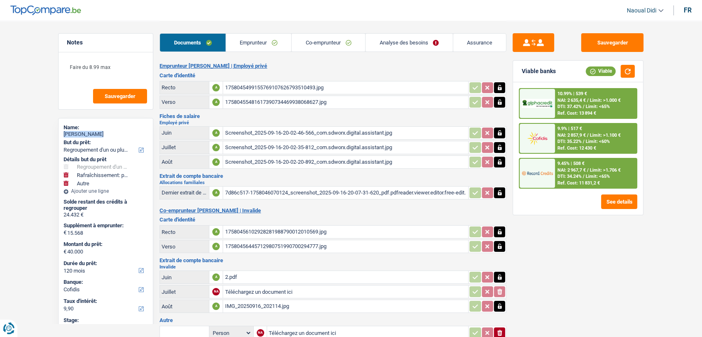
drag, startPoint x: 105, startPoint y: 131, endPoint x: 63, endPoint y: 135, distance: 42.1
click at [64, 135] on div "Marco Gaggini" at bounding box center [106, 134] width 84 height 7
copy div "Marco Gaggini"
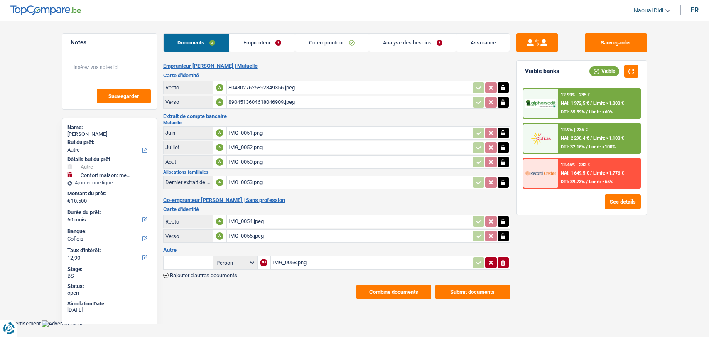
select select "other"
select select "household"
select select "60"
select select "cofidis"
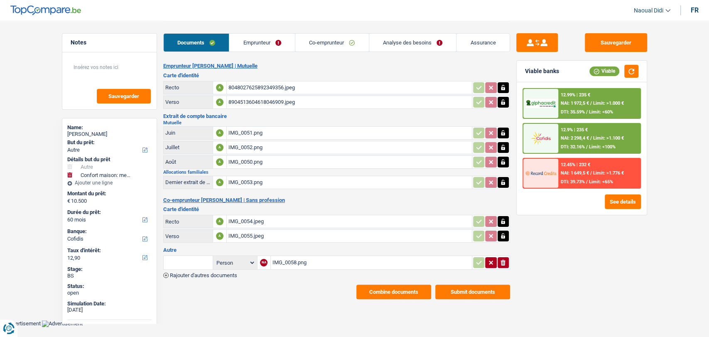
click at [282, 259] on div "IMG_0058.png" at bounding box center [372, 262] width 198 height 12
